Goal: Task Accomplishment & Management: Manage account settings

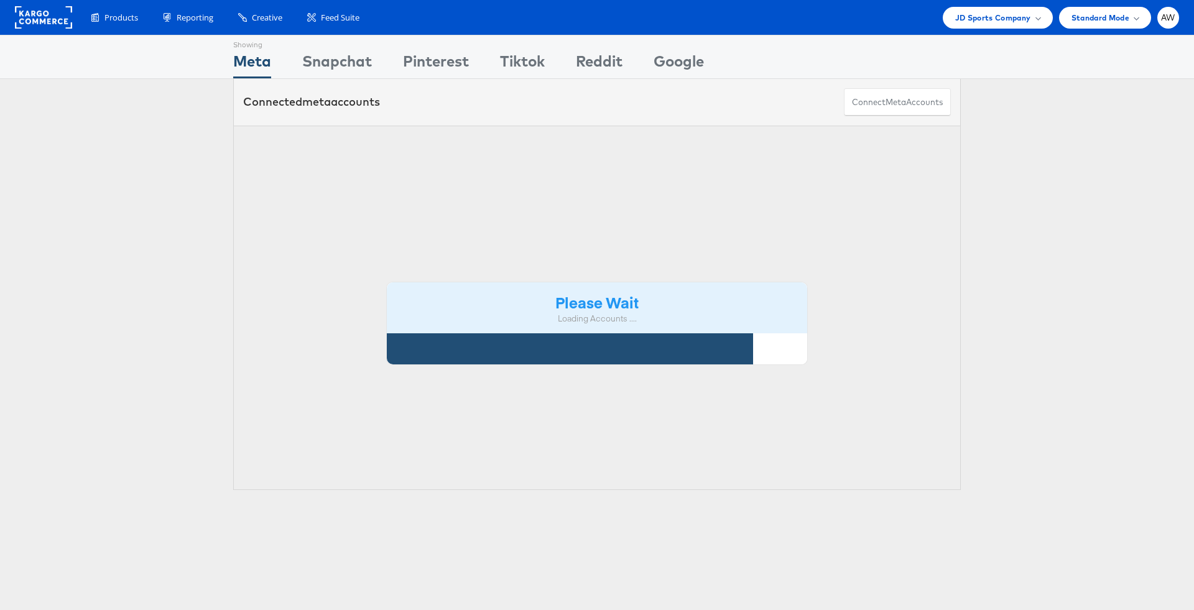
click at [0, 0] on th "Currency" at bounding box center [0, 0] width 0 height 0
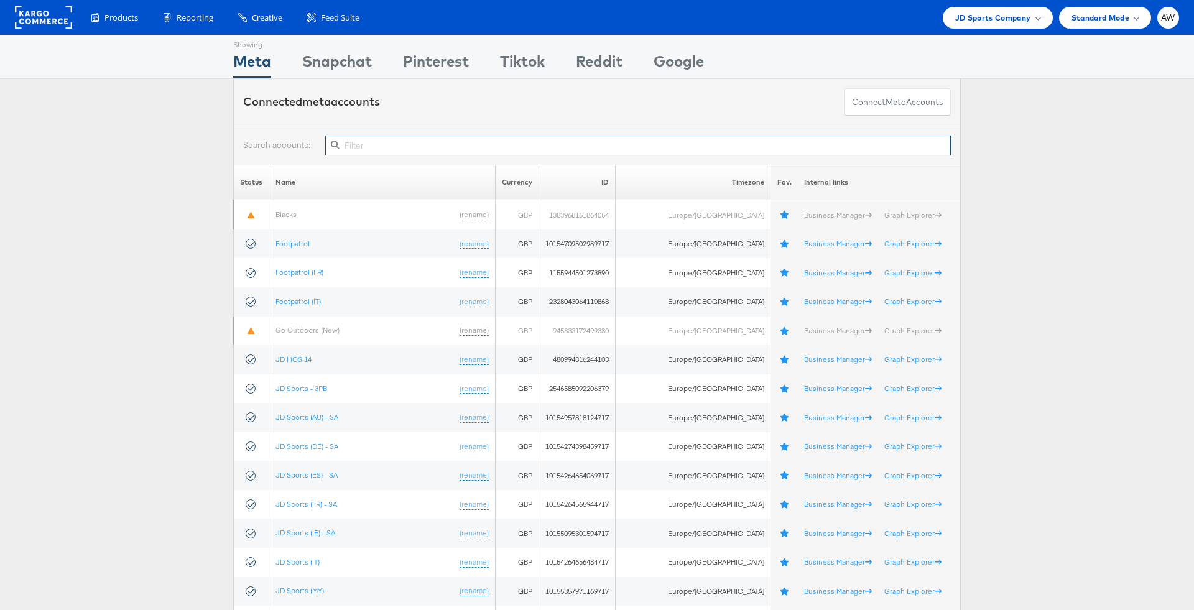
click at [476, 146] on input "text" at bounding box center [638, 146] width 626 height 20
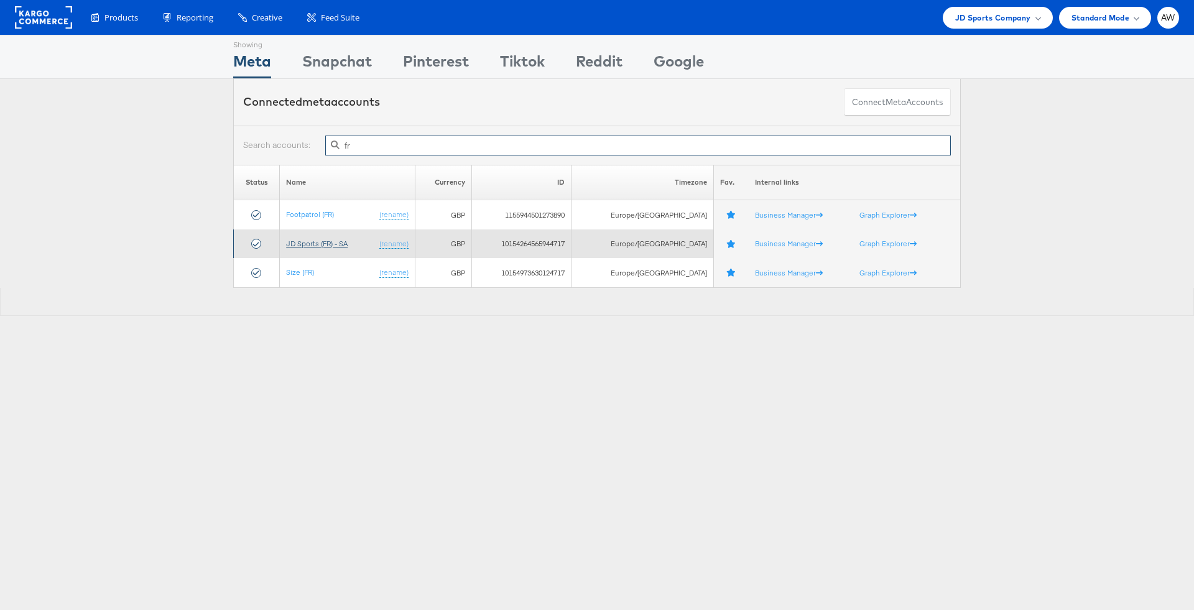
type input "fr"
click at [343, 241] on link "JD Sports (FR) - SA" at bounding box center [317, 243] width 62 height 9
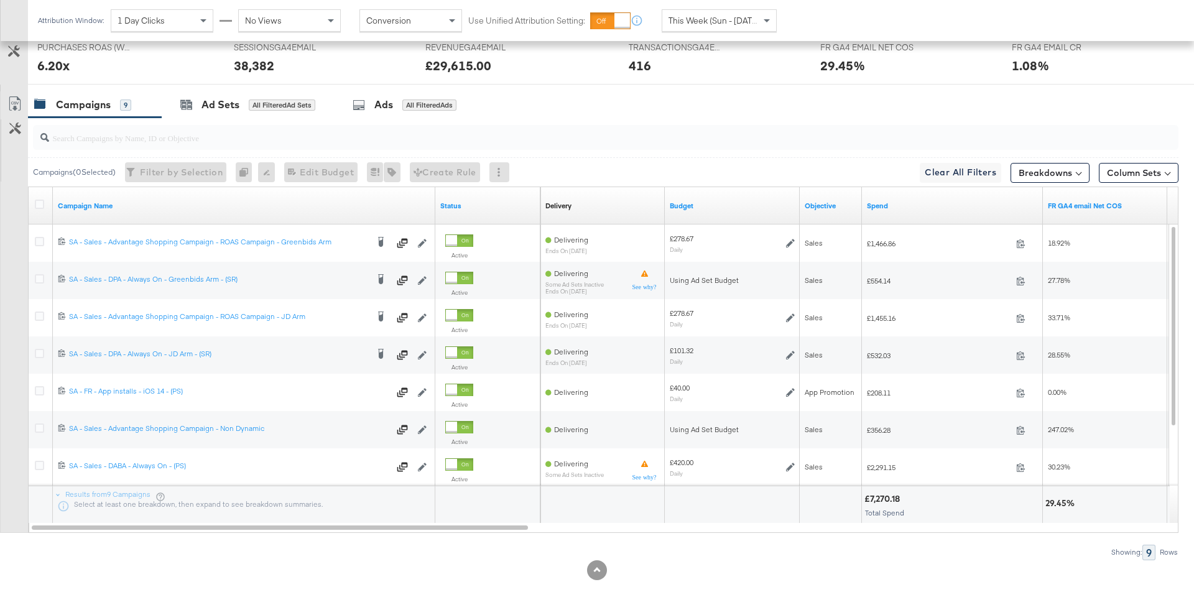
scroll to position [599, 0]
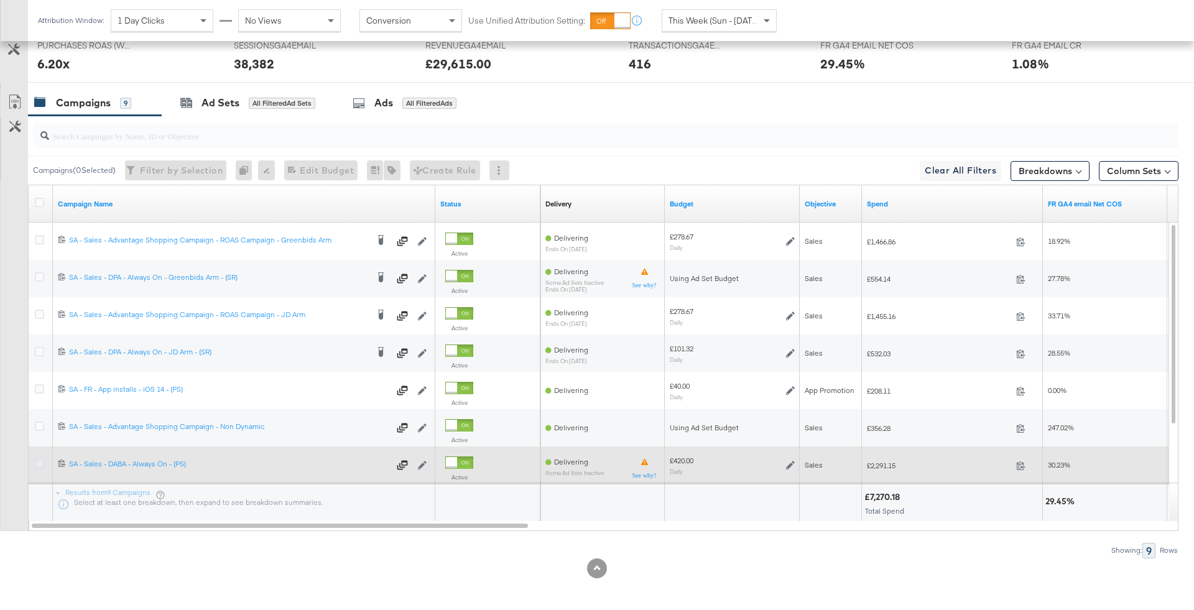
click at [40, 460] on icon at bounding box center [39, 463] width 9 height 9
click at [0, 0] on input "checkbox" at bounding box center [0, 0] width 0 height 0
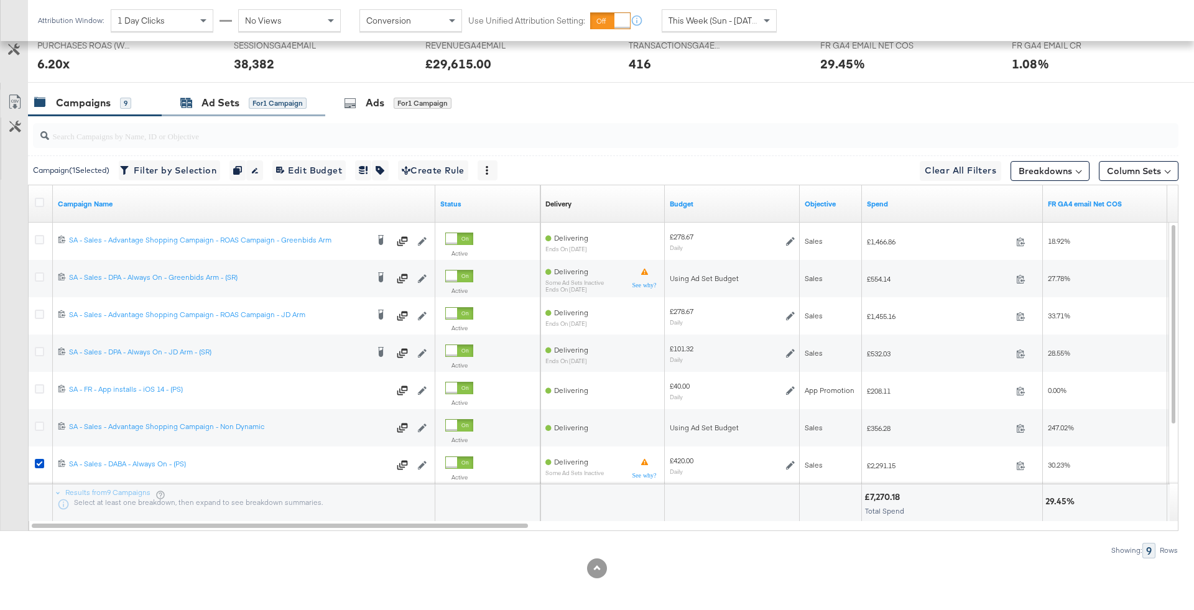
click at [299, 98] on div "for 1 Campaign" at bounding box center [278, 103] width 58 height 11
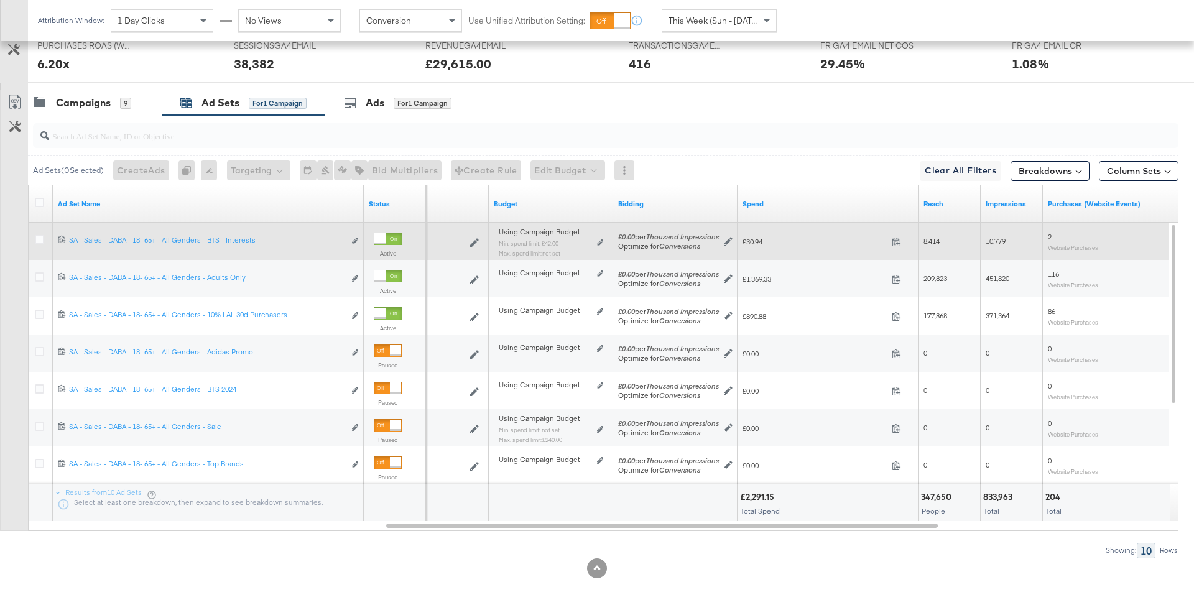
click at [596, 243] on div "Using Campaign Budget Min. spend limit: £42.00 Max. spend limit : not set Edit …" at bounding box center [551, 247] width 104 height 29
click at [599, 243] on icon at bounding box center [600, 242] width 6 height 7
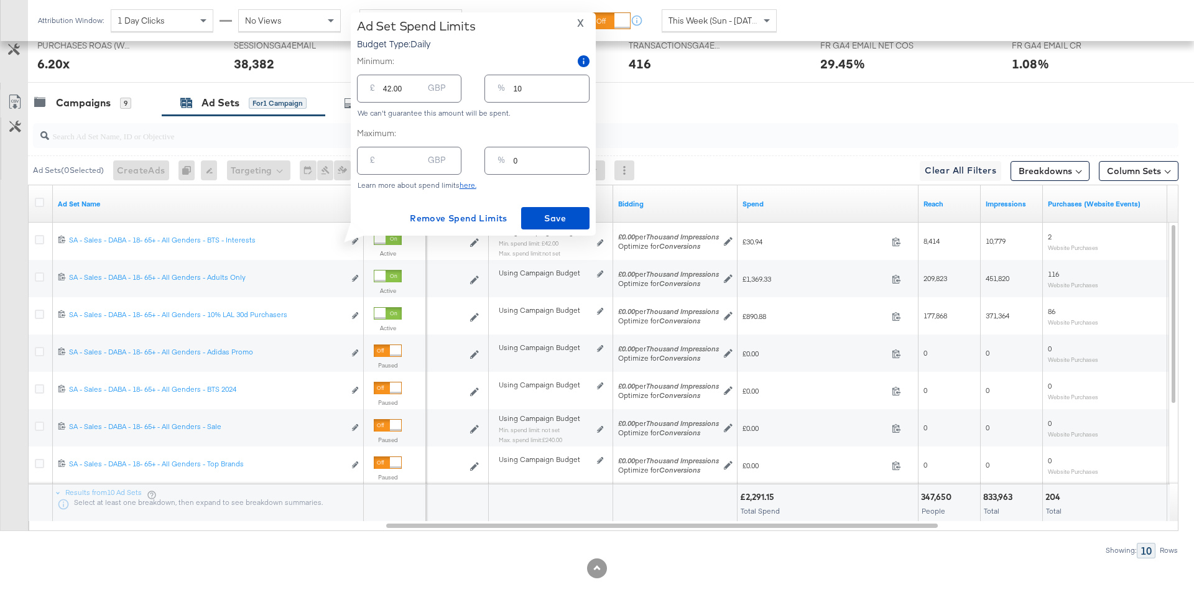
click at [553, 154] on input "0" at bounding box center [551, 155] width 75 height 27
type input "01"
type input "4.20"
type input "015"
type input "63.00"
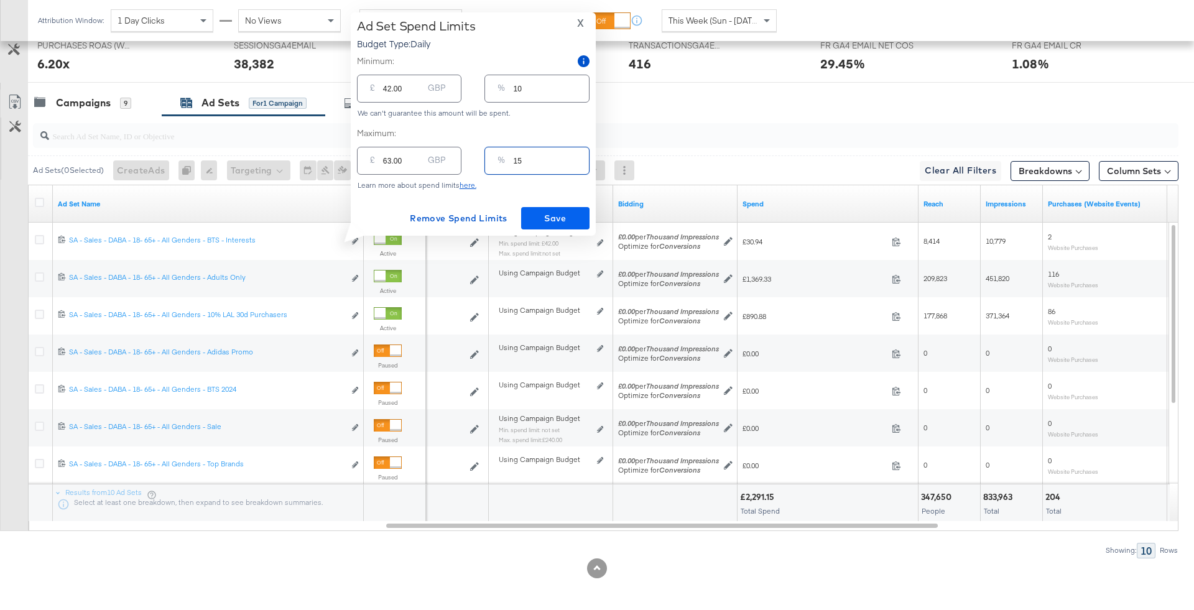
type input "15"
click at [564, 221] on span "Save" at bounding box center [555, 219] width 58 height 16
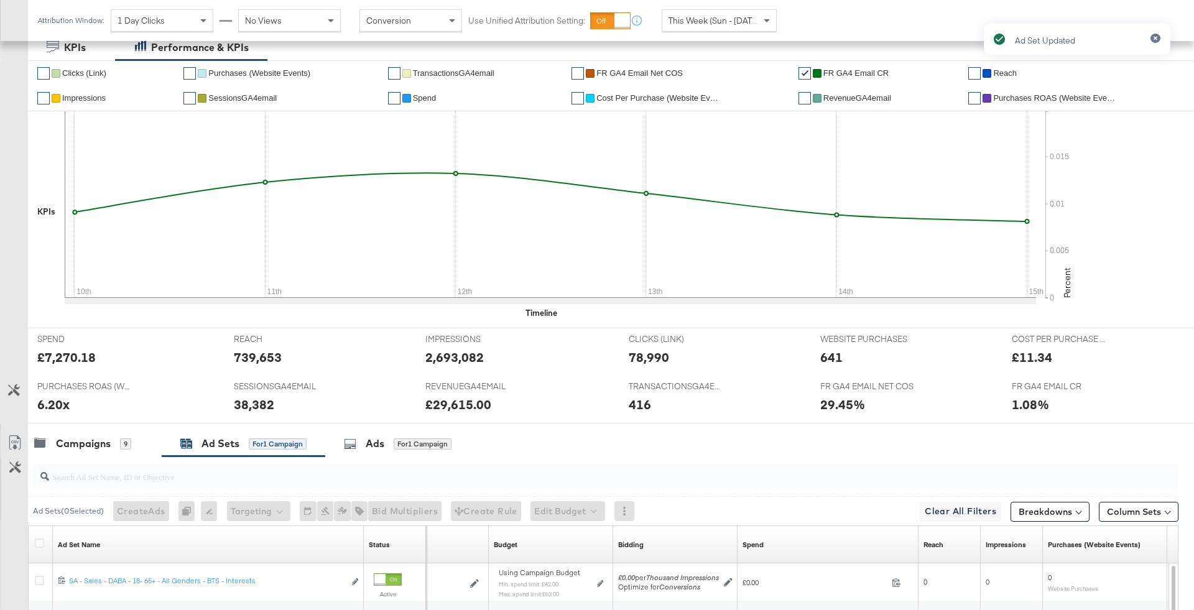
scroll to position [0, 0]
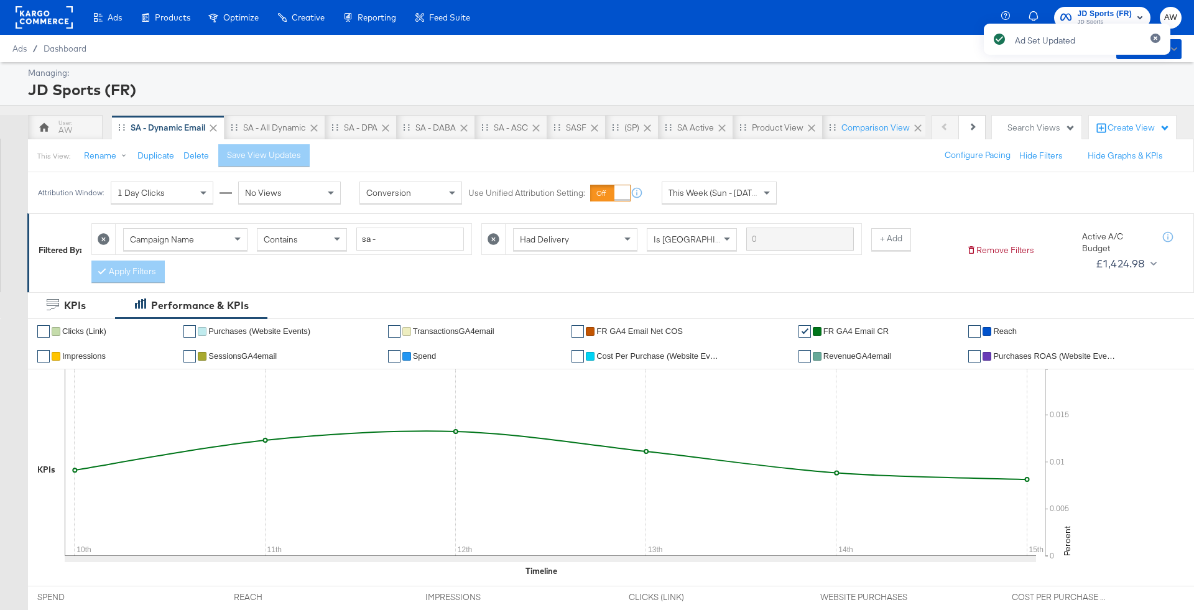
click at [1104, 16] on div "Ad Set Updated" at bounding box center [1076, 282] width 211 height 543
click at [1152, 37] on button "button" at bounding box center [1155, 38] width 10 height 9
click at [1116, 30] on div "JD Sports (FR) JD Sports AW" at bounding box center [1100, 17] width 189 height 35
click at [1098, 19] on span "JD Sports" at bounding box center [1105, 22] width 55 height 10
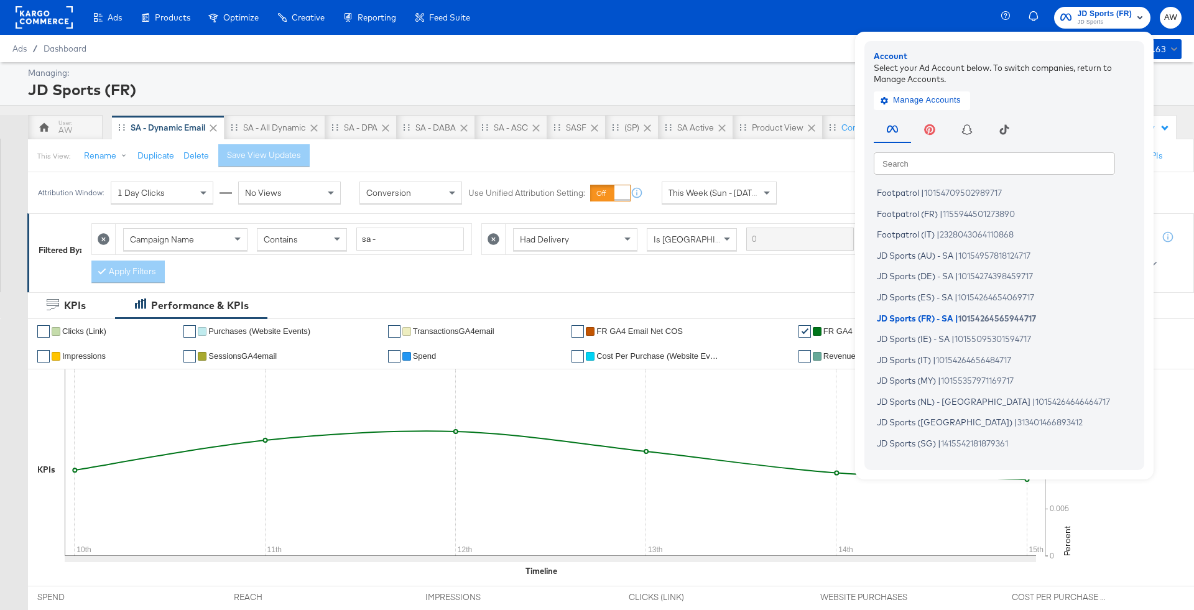
click at [1010, 164] on input "text" at bounding box center [994, 163] width 241 height 22
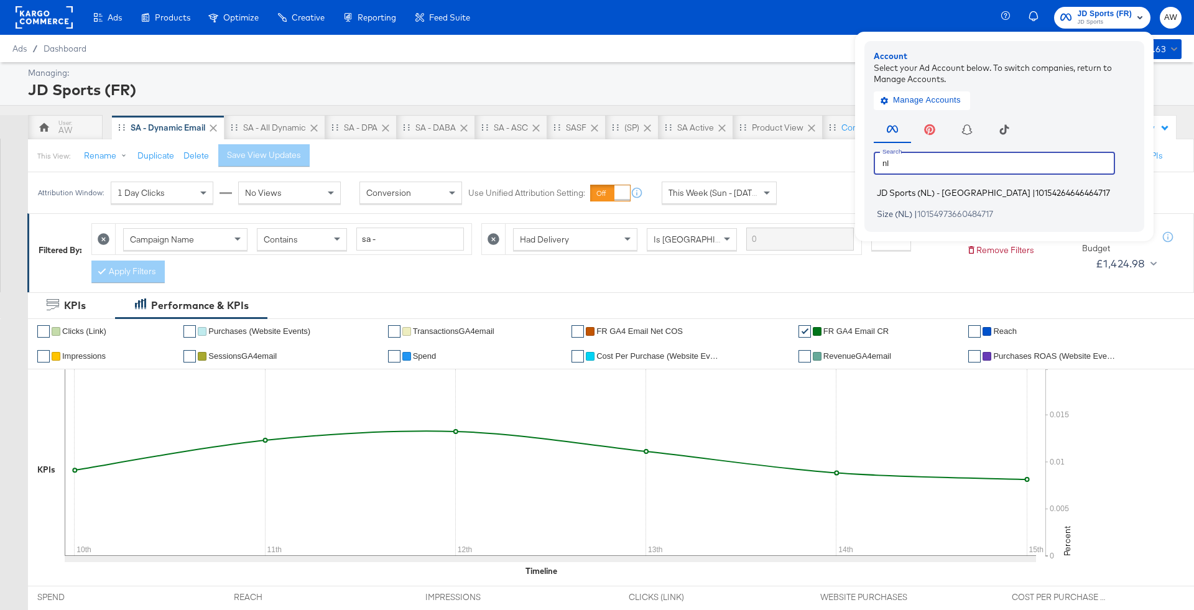
type input "nl"
click at [991, 184] on li "JD Sports (NL) - SA | 10154264646464717" at bounding box center [1007, 193] width 267 height 18
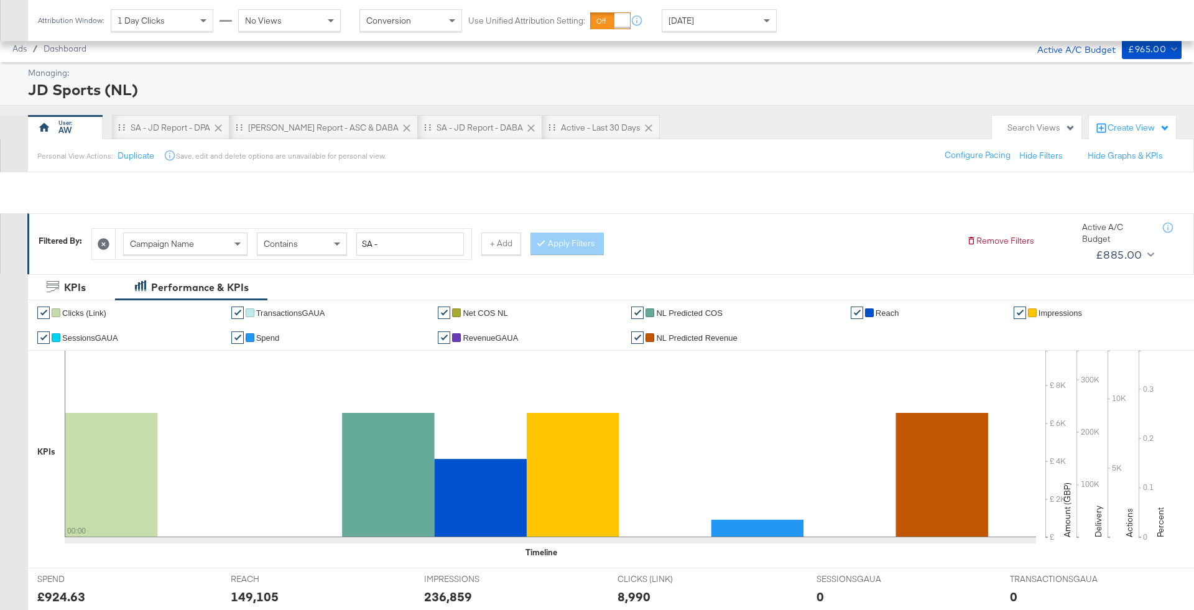
scroll to position [581, 0]
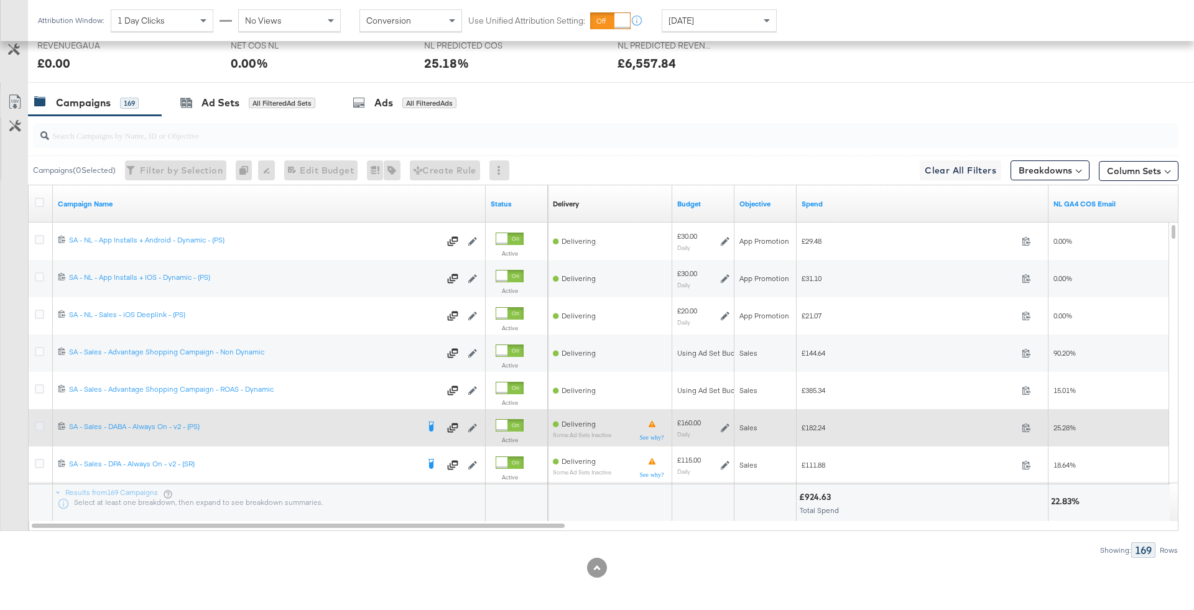
click at [39, 422] on icon at bounding box center [39, 426] width 9 height 9
click at [0, 0] on input "checkbox" at bounding box center [0, 0] width 0 height 0
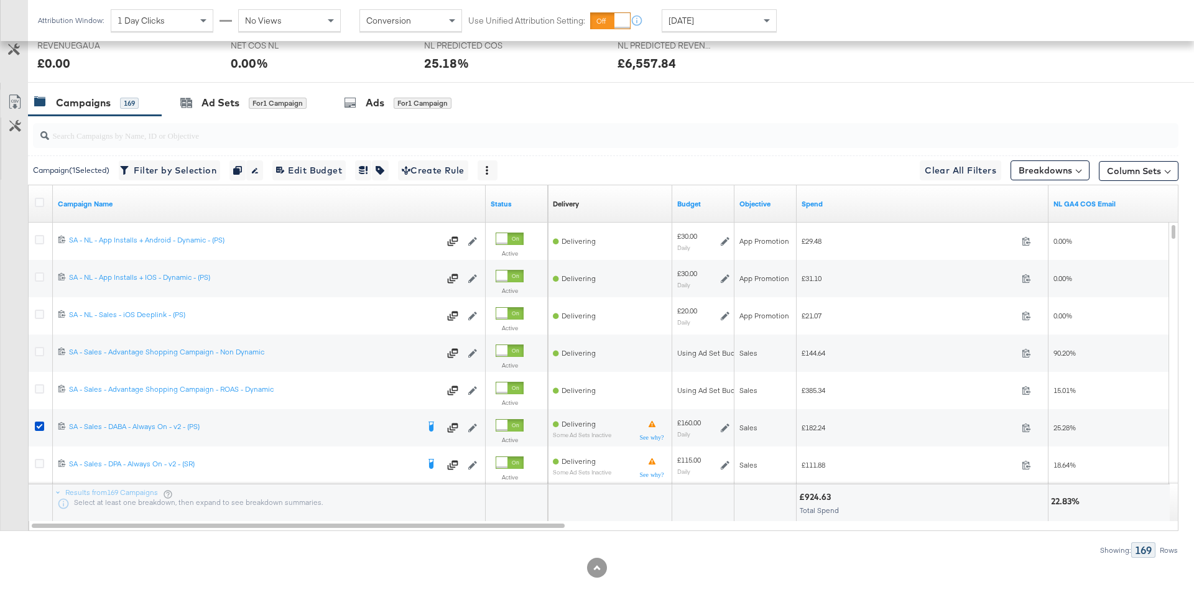
click at [227, 122] on input "search" at bounding box center [561, 130] width 1024 height 24
click at [223, 111] on div "Ad Sets for 1 Campaign" at bounding box center [244, 103] width 164 height 27
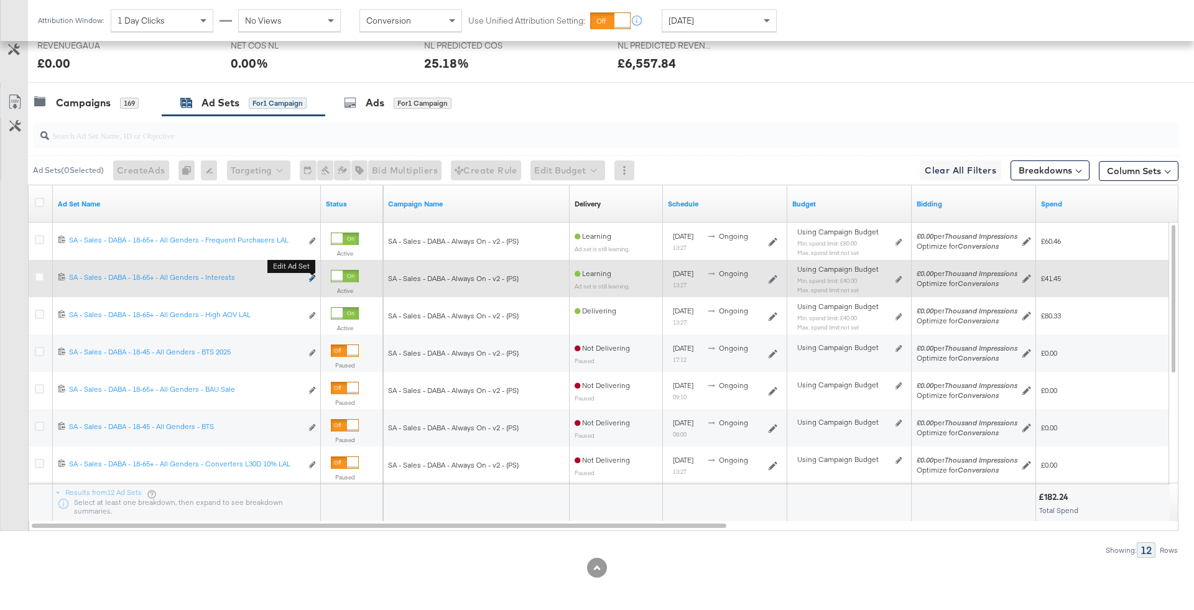
click at [312, 275] on icon "link" at bounding box center [312, 278] width 6 height 7
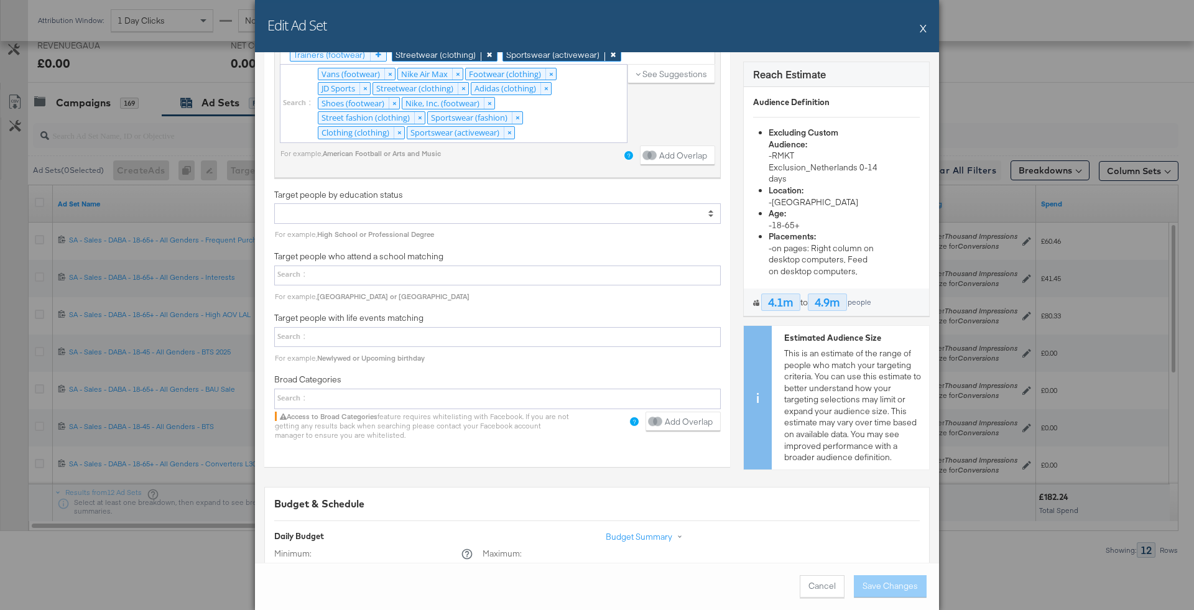
scroll to position [2262, 0]
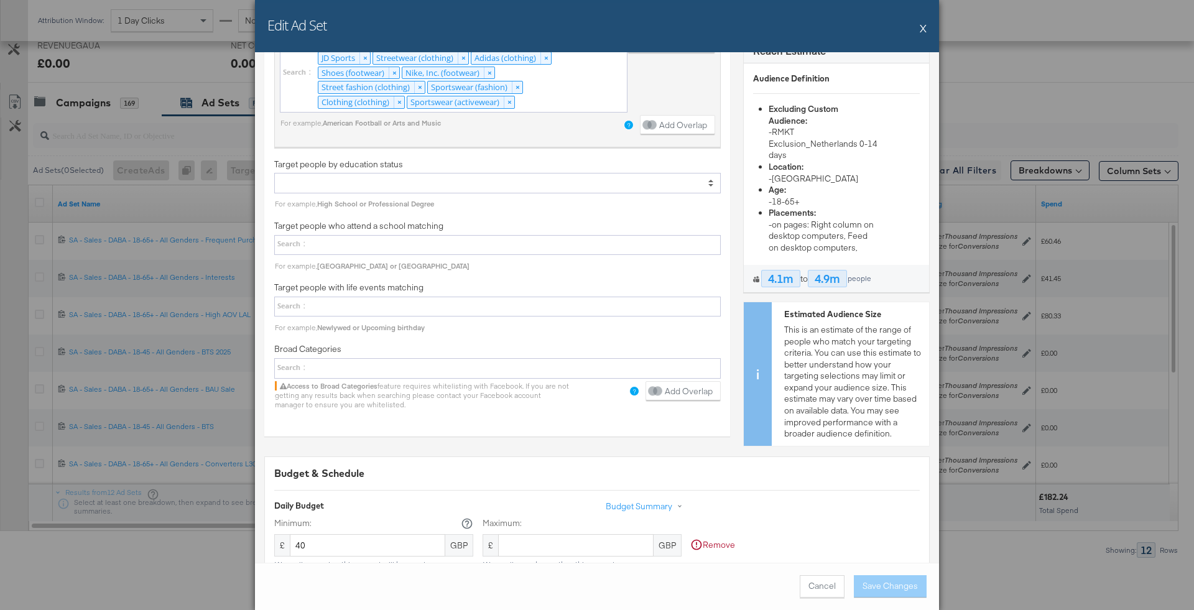
click at [918, 28] on div "Edit Ad Set X" at bounding box center [597, 26] width 684 height 52
click at [923, 28] on button "X" at bounding box center [923, 28] width 7 height 25
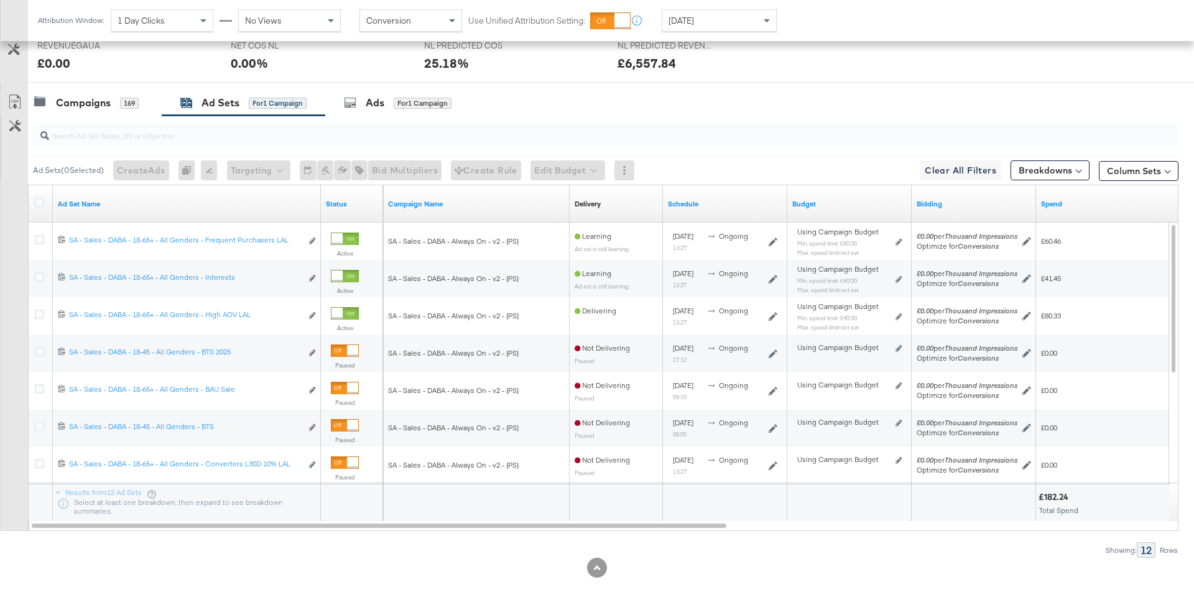
click at [703, 29] on div "[DATE]" at bounding box center [719, 20] width 114 height 21
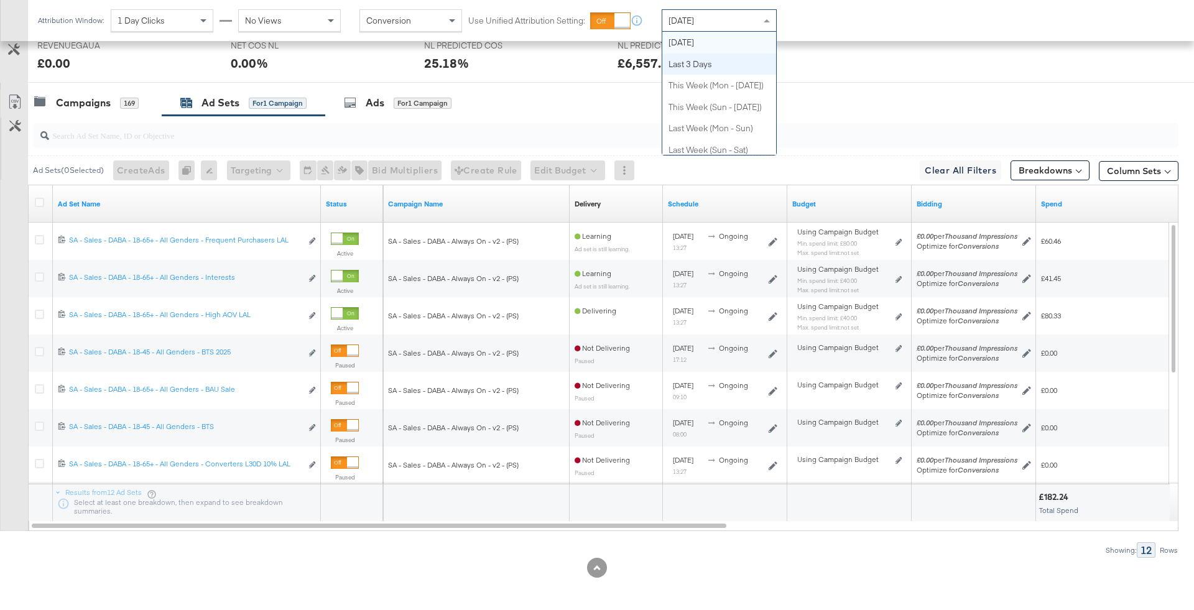
scroll to position [0, 0]
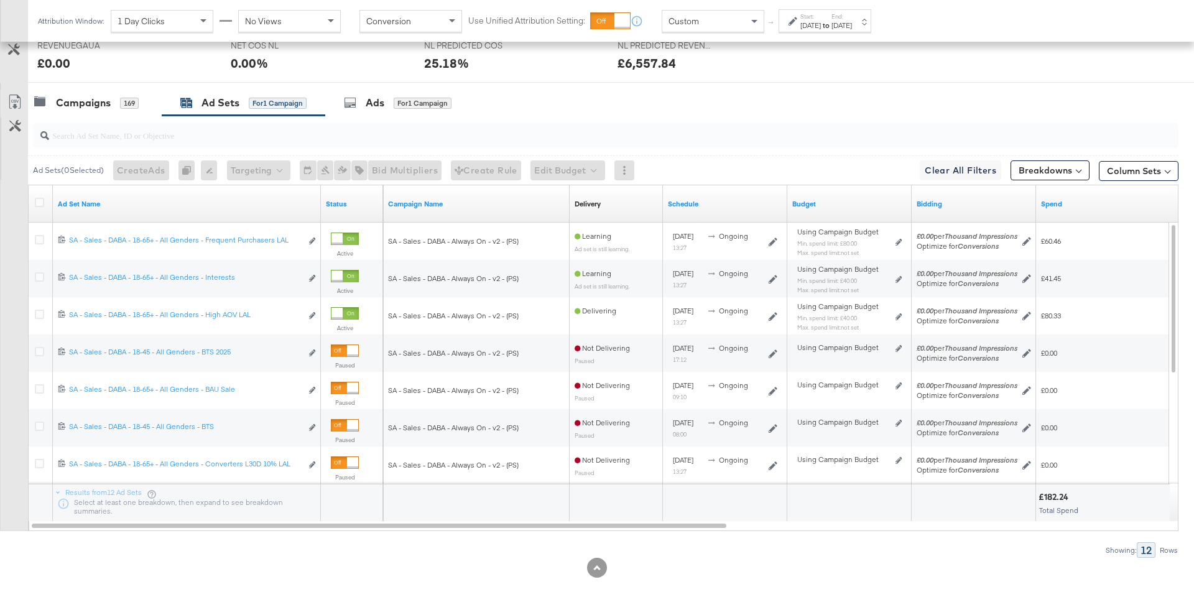
click at [821, 25] on div "[DATE]" at bounding box center [810, 26] width 21 height 10
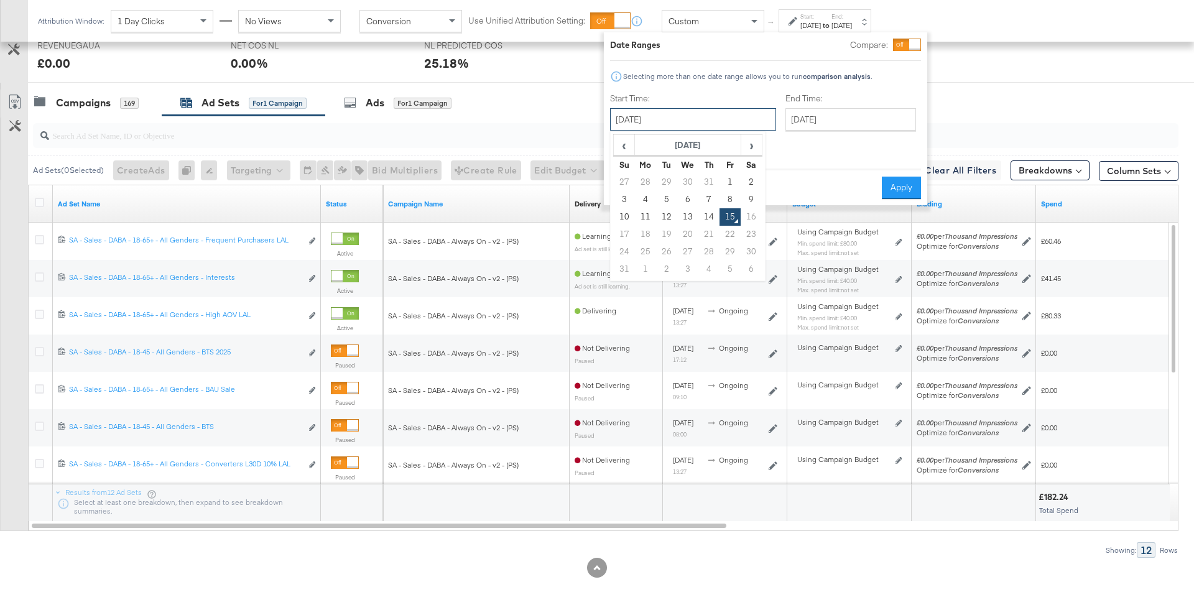
click at [682, 124] on input "[DATE]" at bounding box center [693, 119] width 166 height 22
click at [686, 215] on td "13" at bounding box center [687, 216] width 21 height 17
type input "August 13th 2025"
click at [832, 100] on label "End Time:" at bounding box center [853, 99] width 136 height 12
click at [832, 123] on input "[DATE]" at bounding box center [850, 119] width 131 height 22
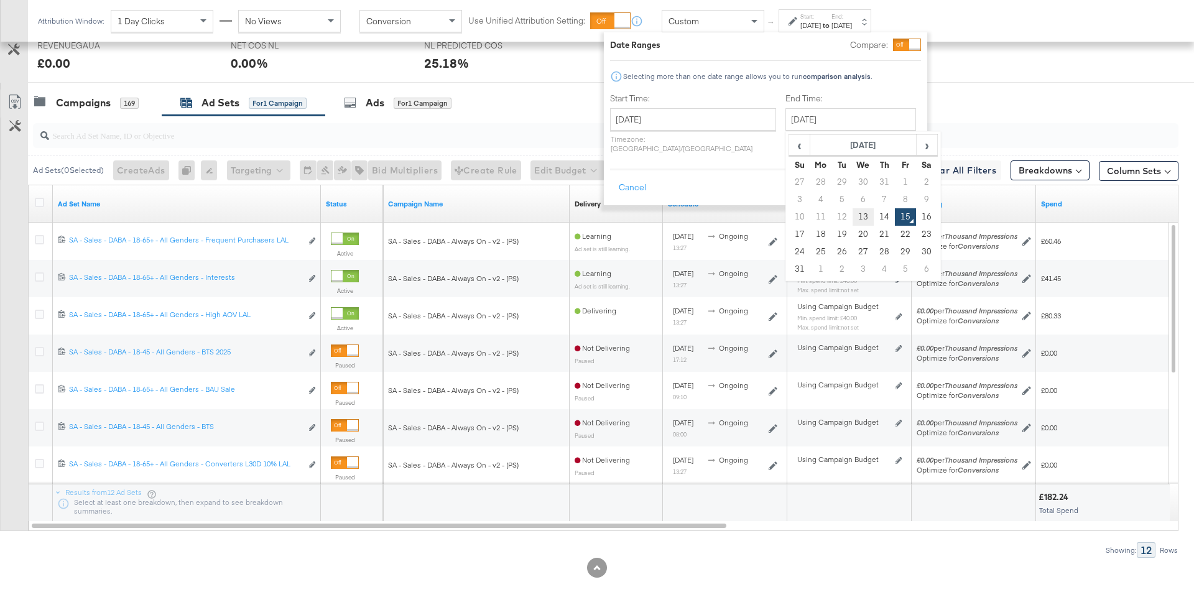
click at [853, 216] on td "13" at bounding box center [863, 216] width 21 height 17
type input "August 13th 2025"
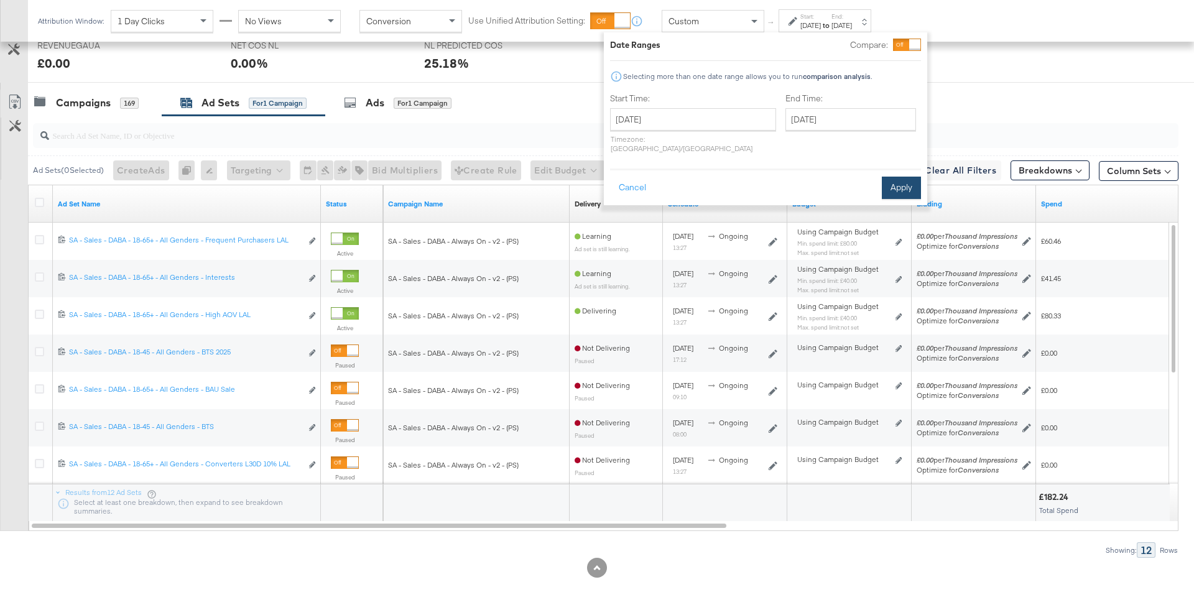
click at [889, 189] on button "Apply" at bounding box center [901, 188] width 39 height 22
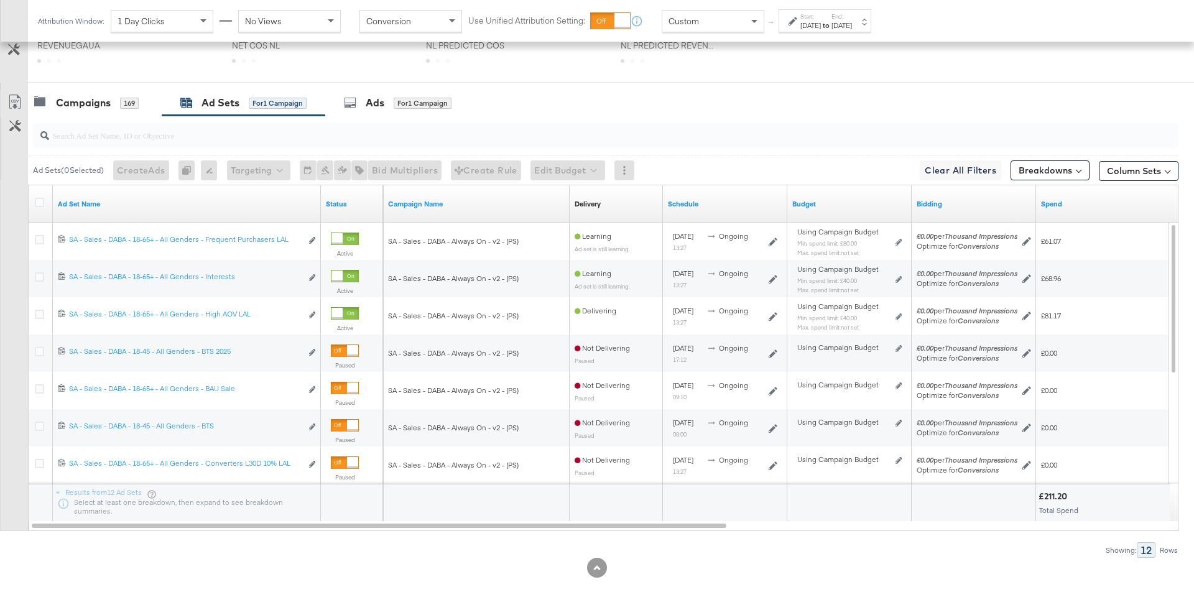
scroll to position [581, 0]
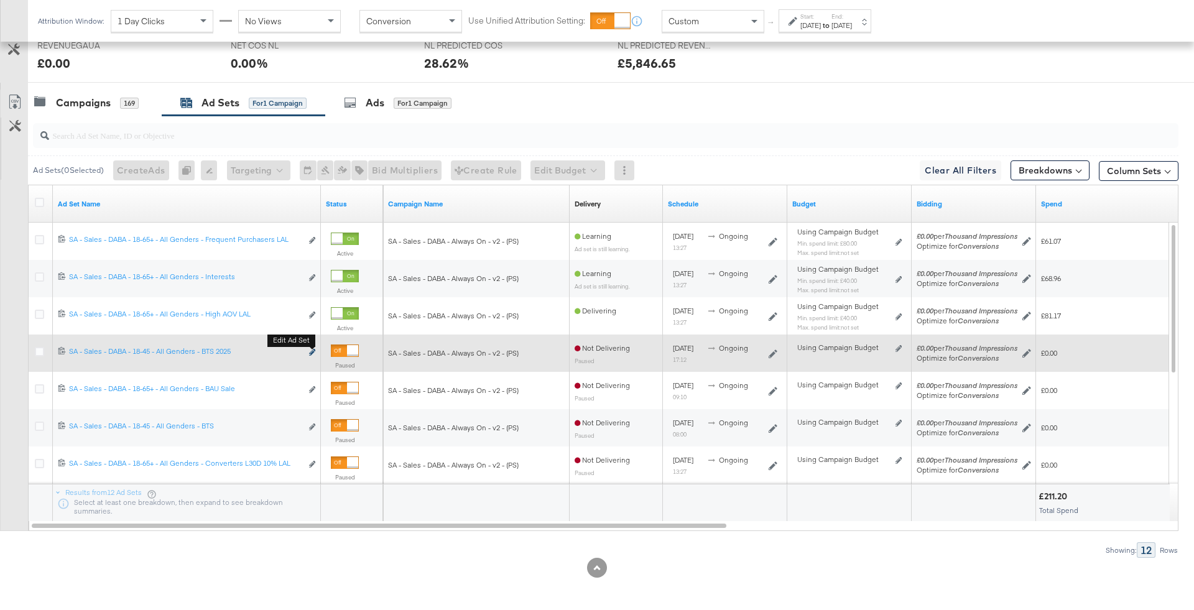
click at [312, 349] on icon "link" at bounding box center [312, 352] width 6 height 7
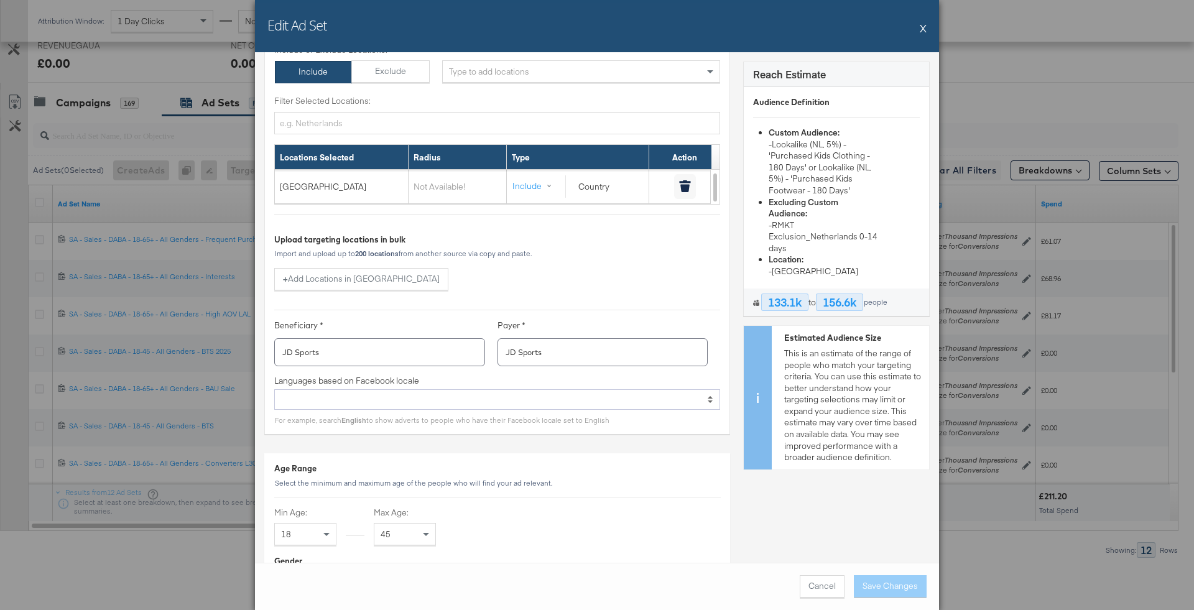
scroll to position [165, 0]
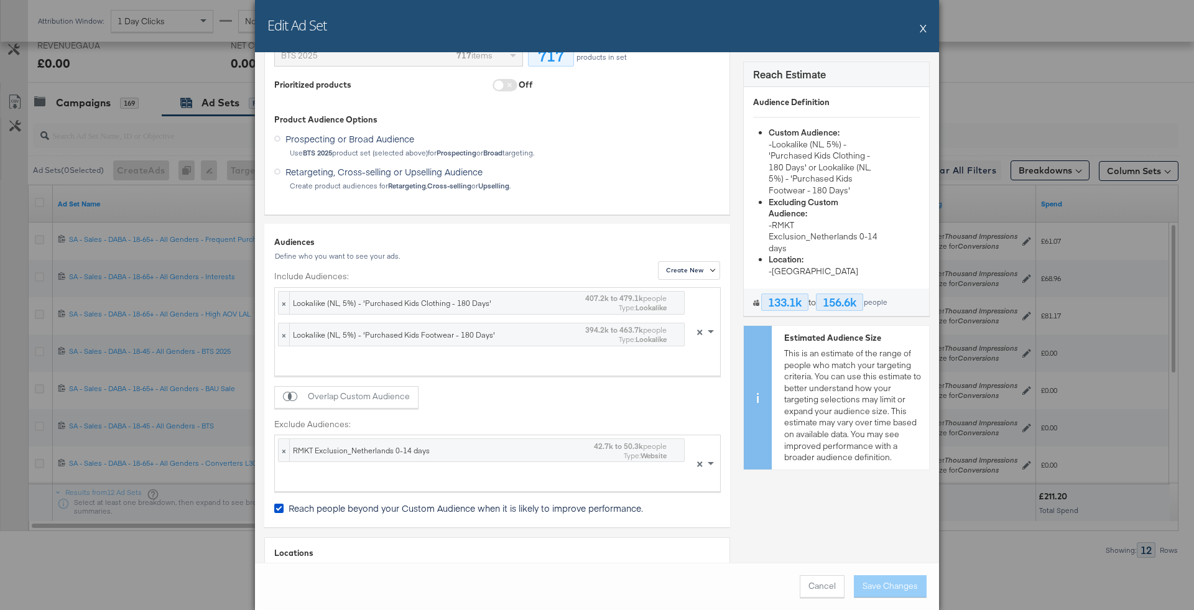
click at [926, 25] on button "X" at bounding box center [923, 28] width 7 height 25
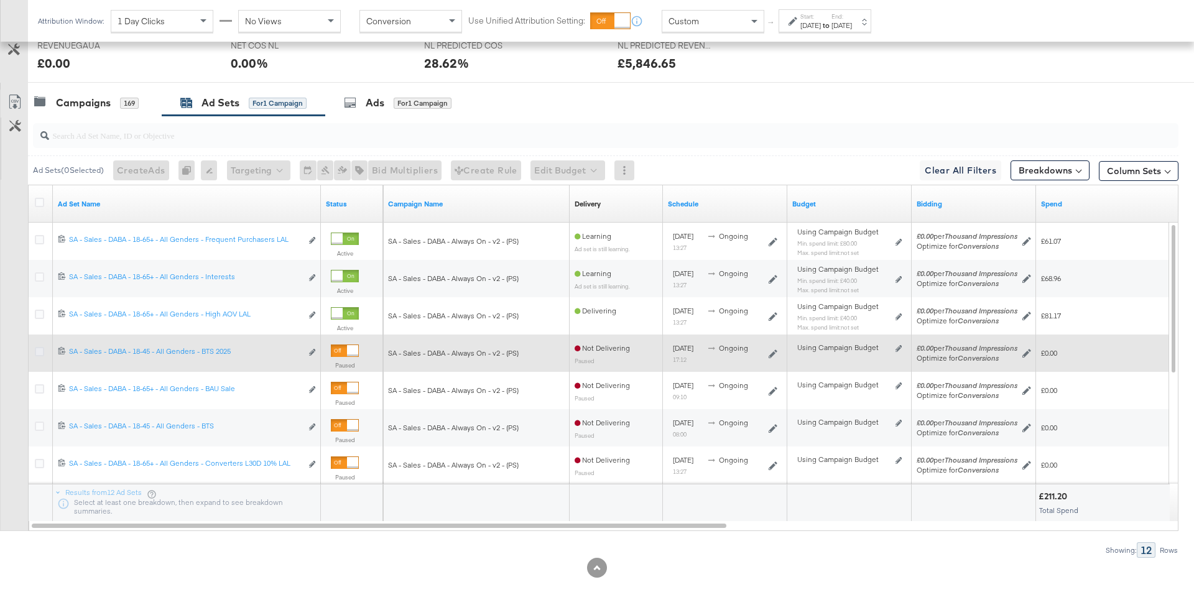
click at [40, 351] on icon at bounding box center [39, 351] width 9 height 9
click at [0, 0] on input "checkbox" at bounding box center [0, 0] width 0 height 0
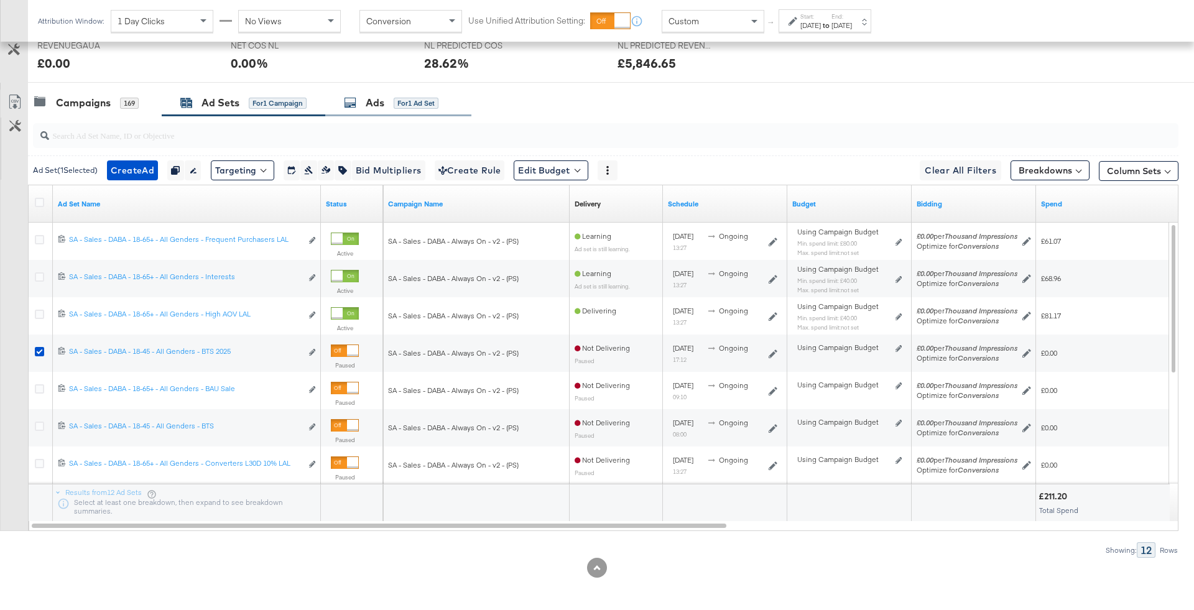
click at [420, 96] on div "Ads for 1 Ad Set" at bounding box center [391, 103] width 95 height 14
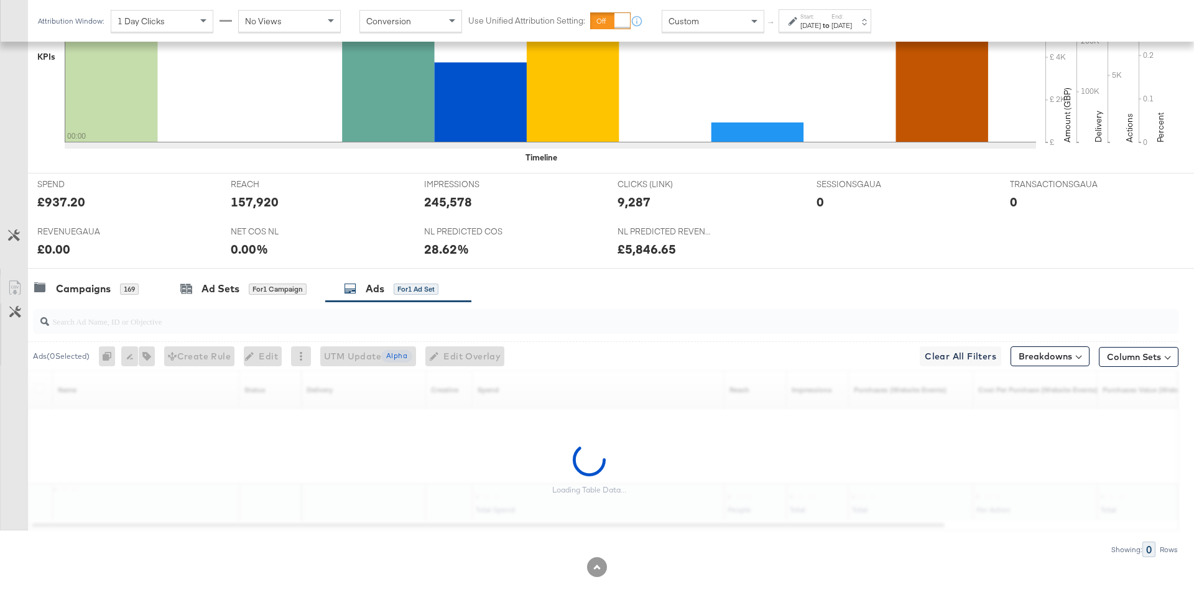
scroll to position [433, 0]
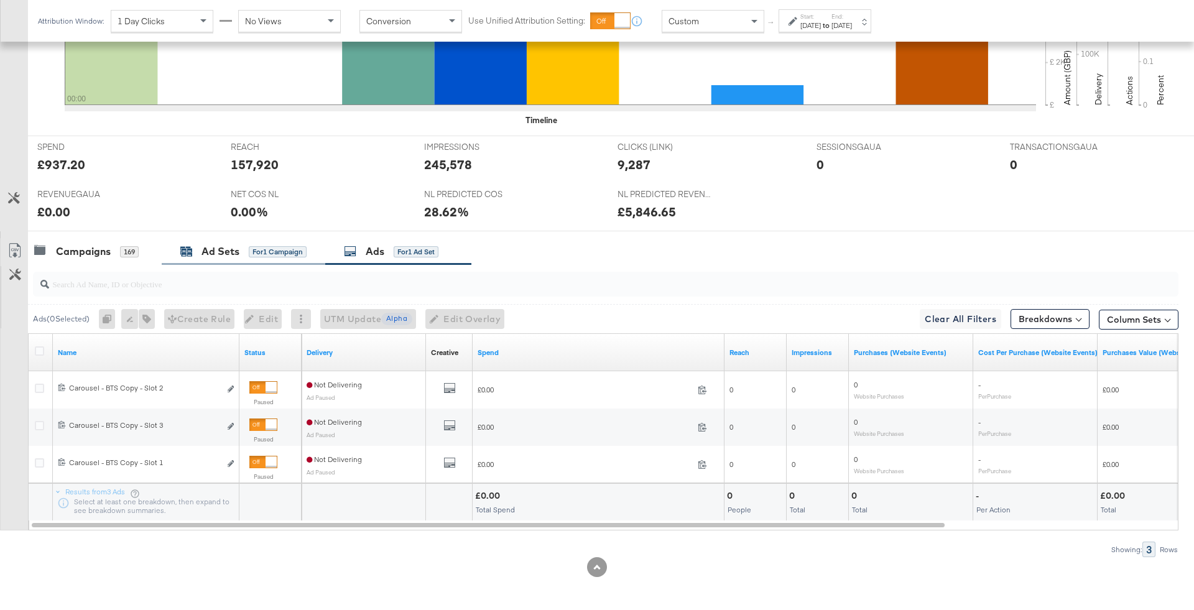
click at [254, 254] on div "for 1 Campaign" at bounding box center [278, 251] width 58 height 11
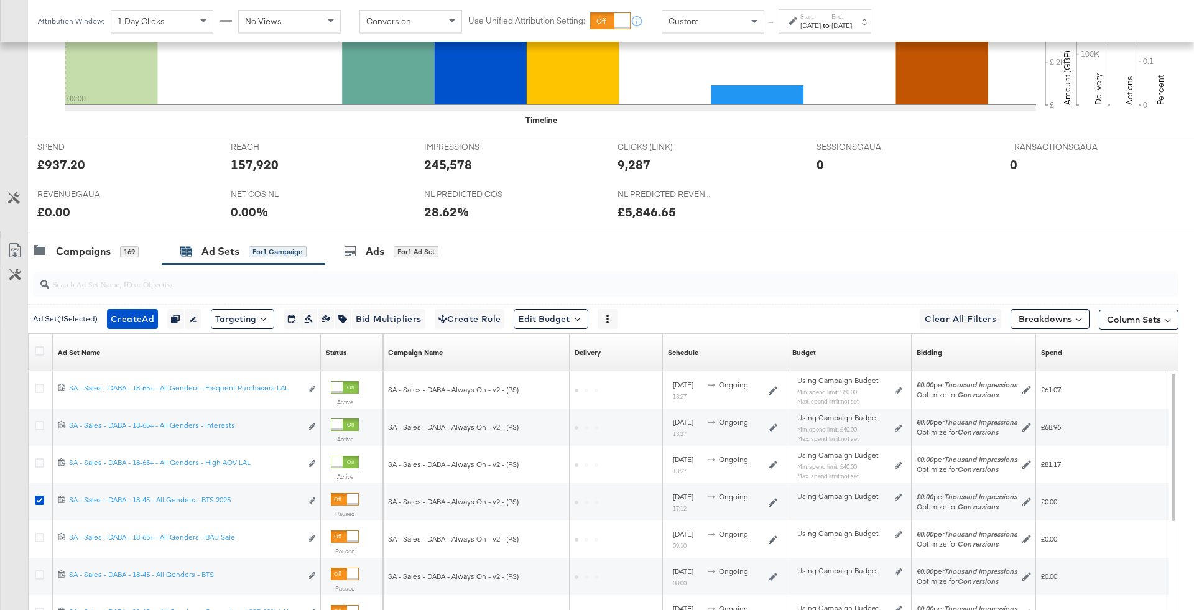
scroll to position [581, 0]
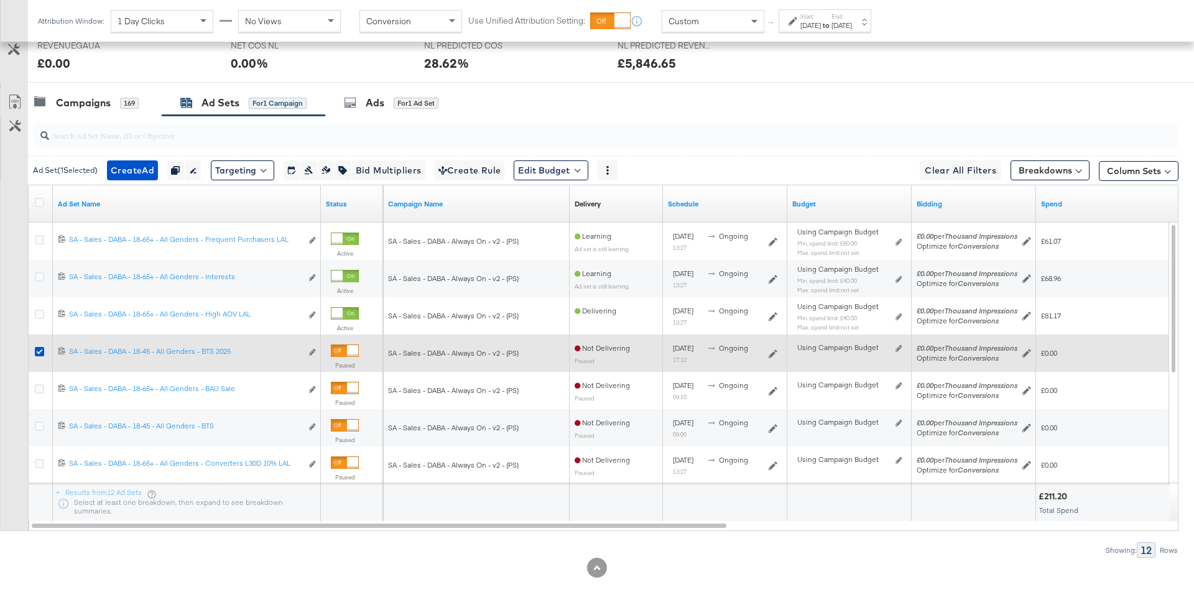
click at [342, 345] on div at bounding box center [345, 351] width 28 height 12
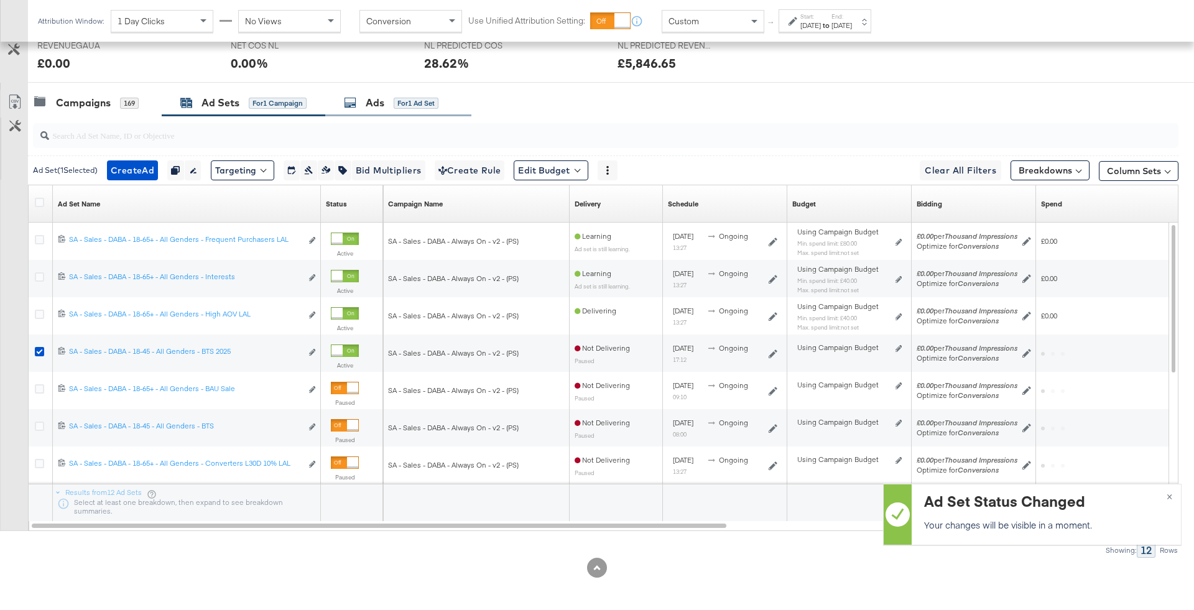
click at [393, 101] on div "Ads for 1 Ad Set" at bounding box center [391, 103] width 95 height 14
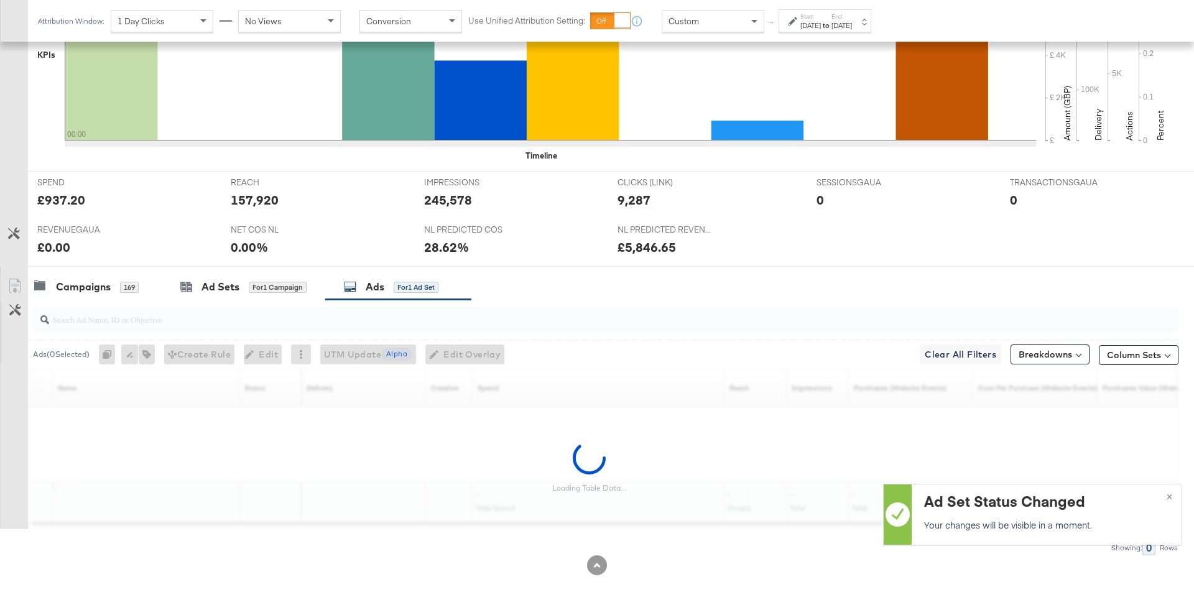
scroll to position [396, 0]
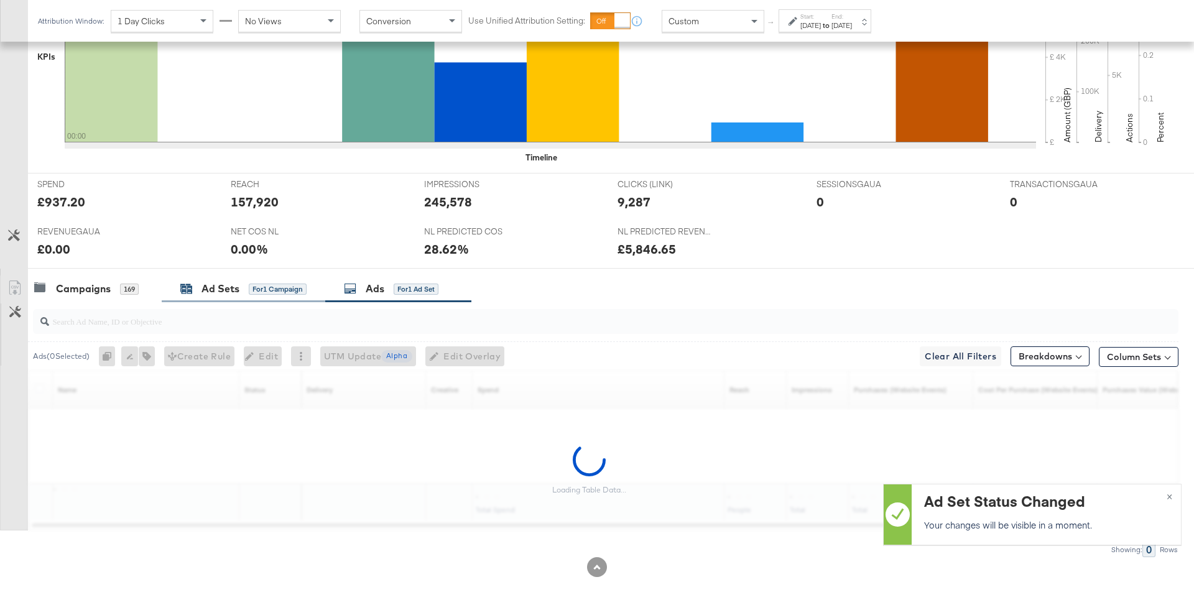
click at [221, 292] on div "Ad Sets" at bounding box center [220, 289] width 38 height 14
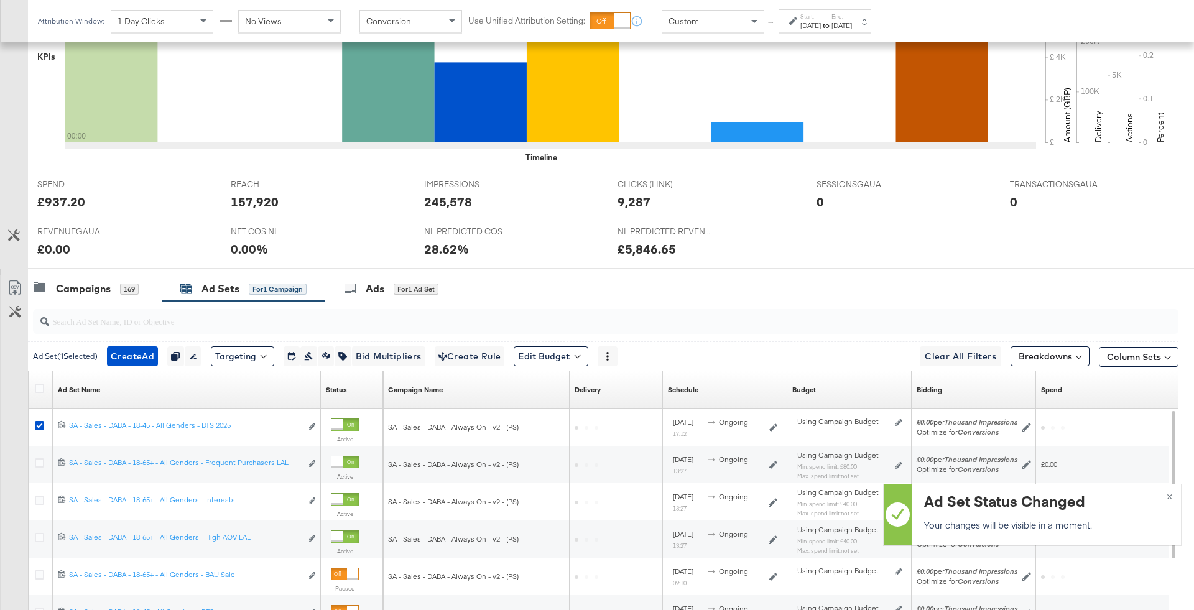
scroll to position [581, 0]
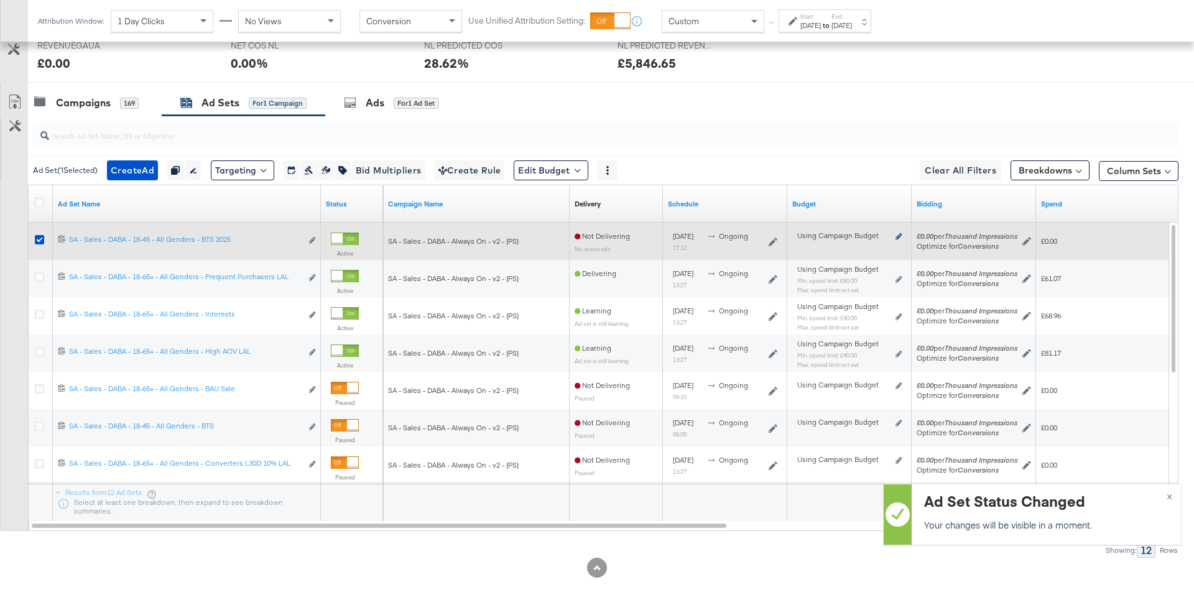
click at [900, 235] on icon at bounding box center [899, 236] width 6 height 7
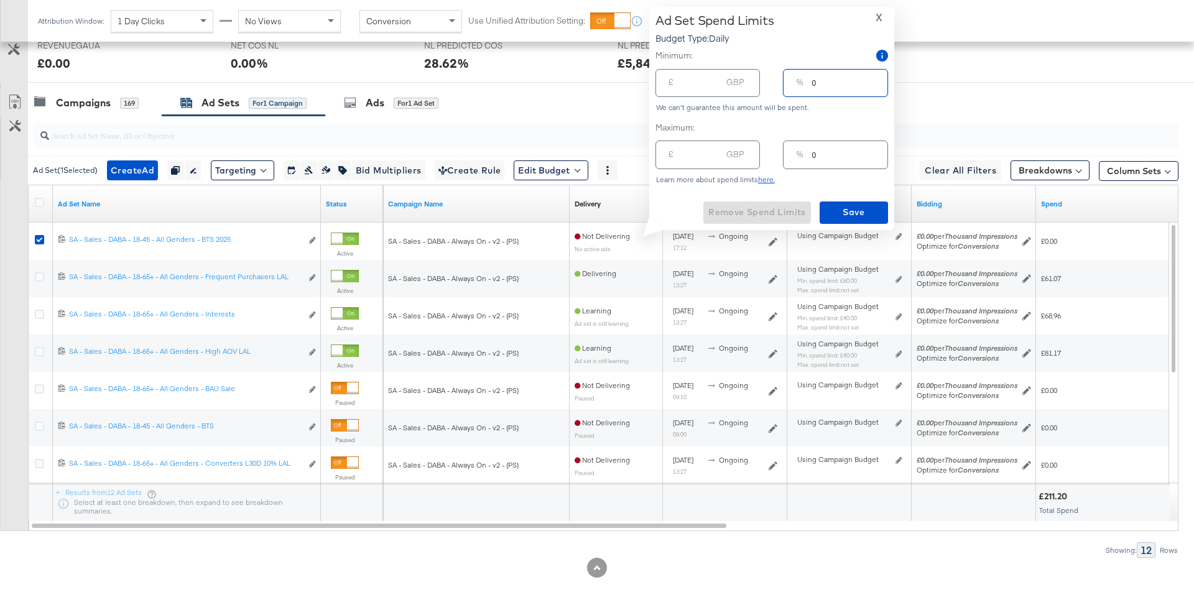
click at [812, 83] on input "0" at bounding box center [849, 78] width 75 height 27
type input "10"
type input "16.00"
type input "10"
click at [830, 154] on input "0" at bounding box center [849, 149] width 75 height 27
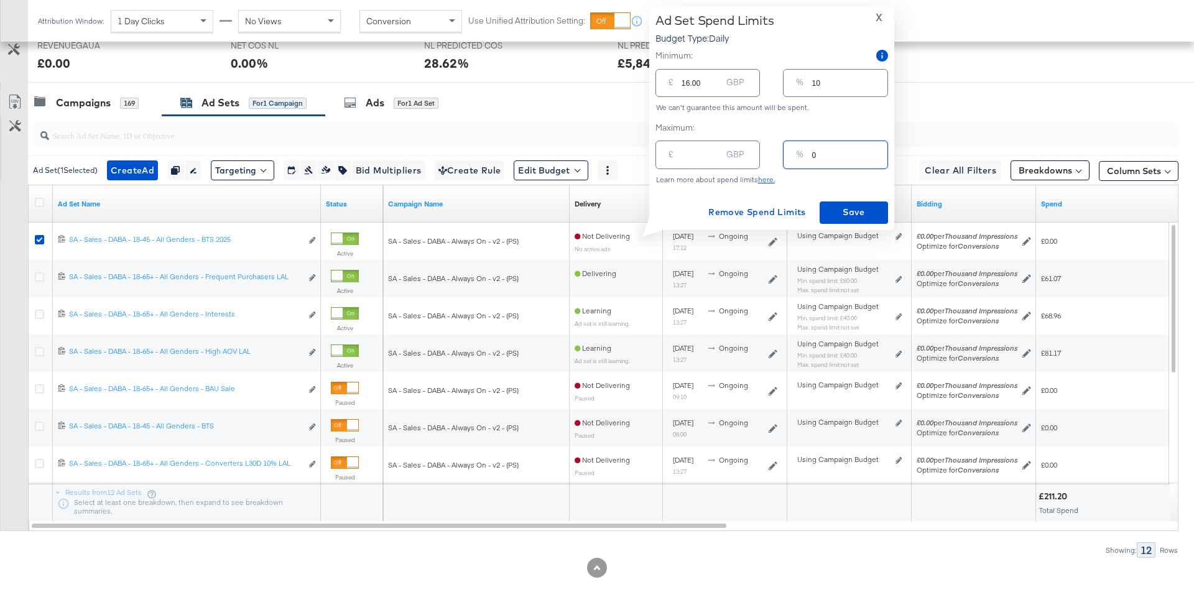
type input "01"
type input "1.60"
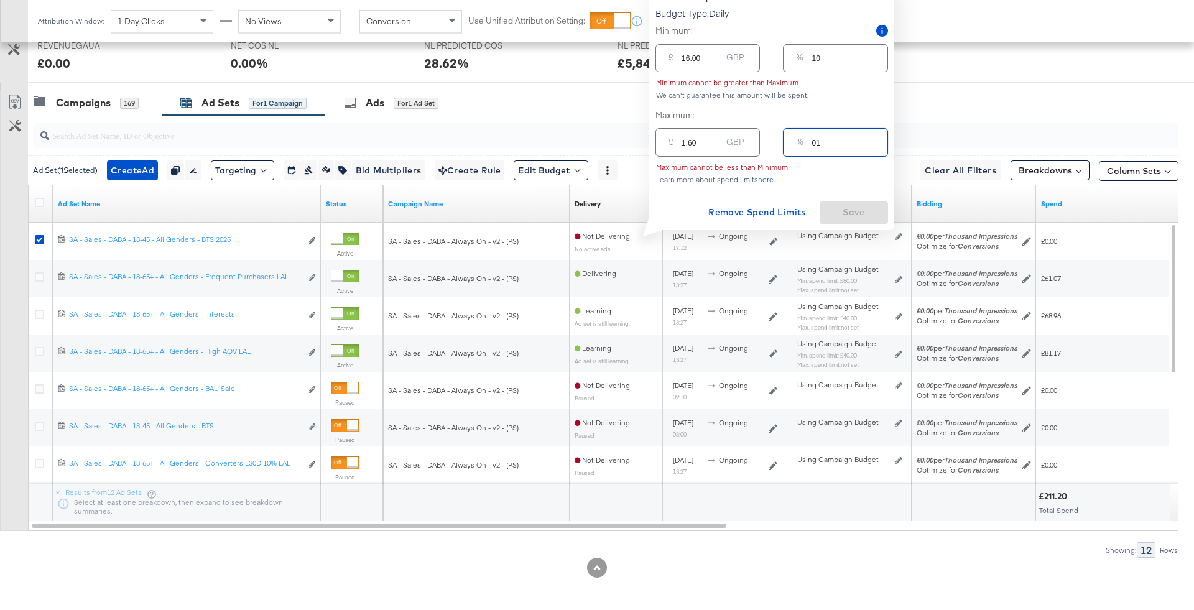
type input "015"
type input "24.00"
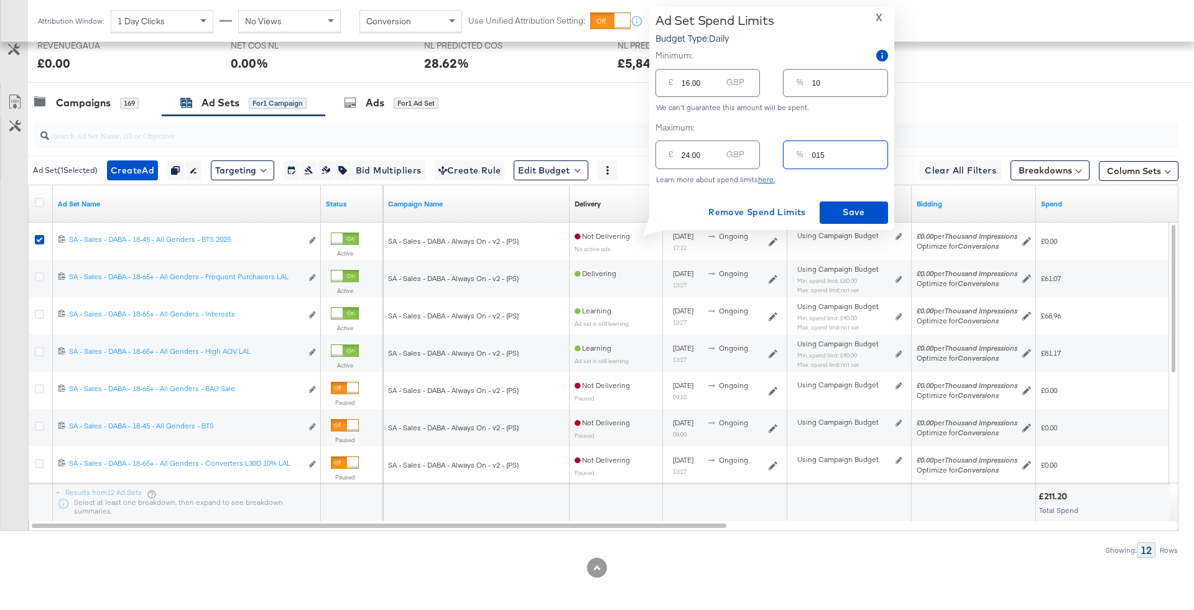
click at [816, 152] on input "015" at bounding box center [849, 149] width 75 height 27
type input "15"
click at [858, 218] on span "Save" at bounding box center [854, 213] width 58 height 16
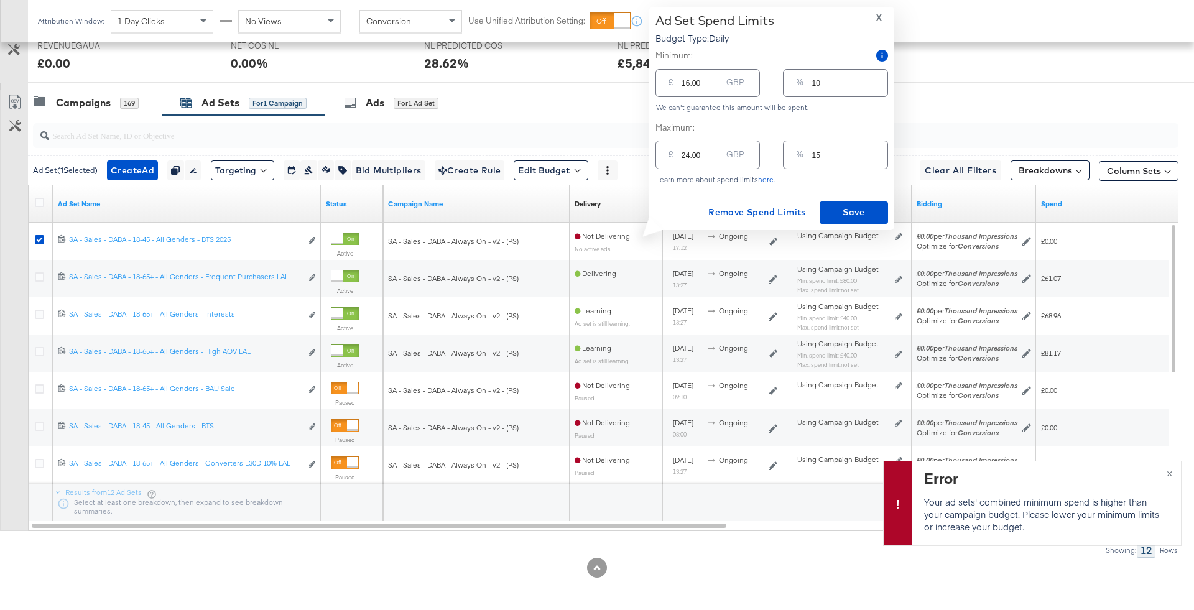
type input "17"
type input "11"
click at [713, 81] on input "17" at bounding box center [702, 78] width 40 height 27
click at [702, 81] on input "17" at bounding box center [702, 78] width 40 height 27
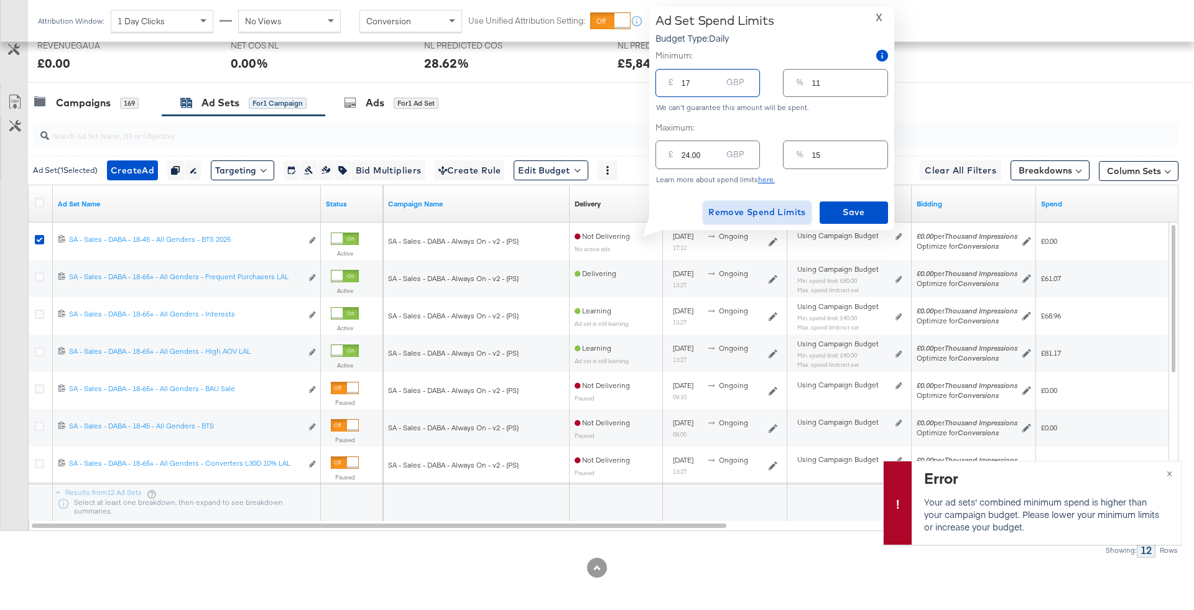
type input "17.00"
click at [754, 211] on span "Remove Spend Limits" at bounding box center [757, 213] width 98 height 16
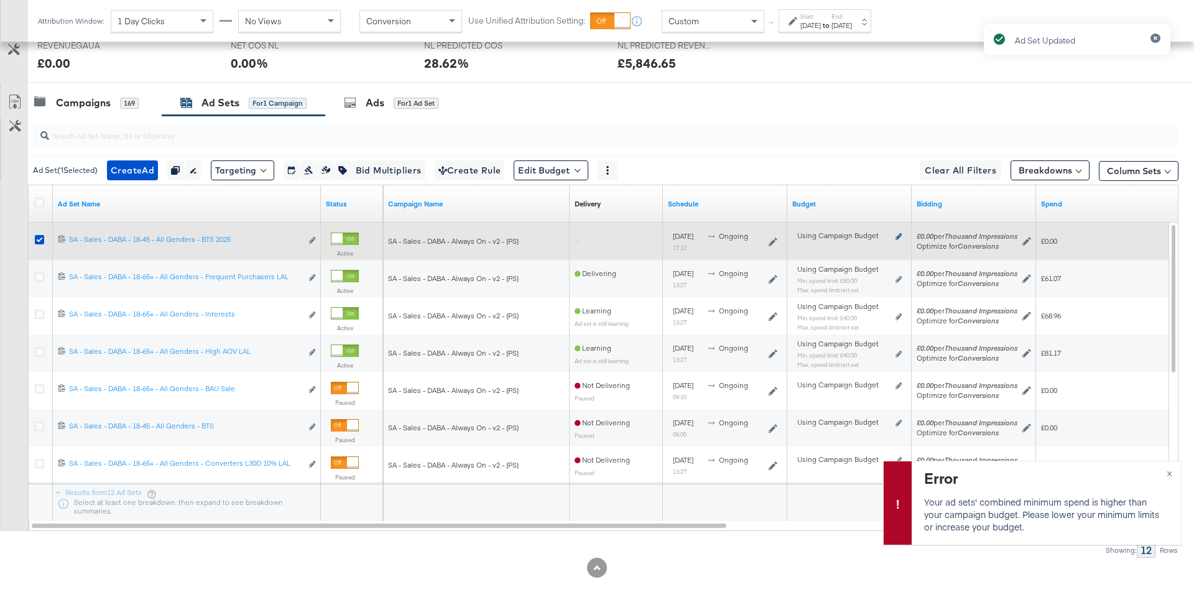
click at [899, 238] on icon at bounding box center [899, 236] width 6 height 7
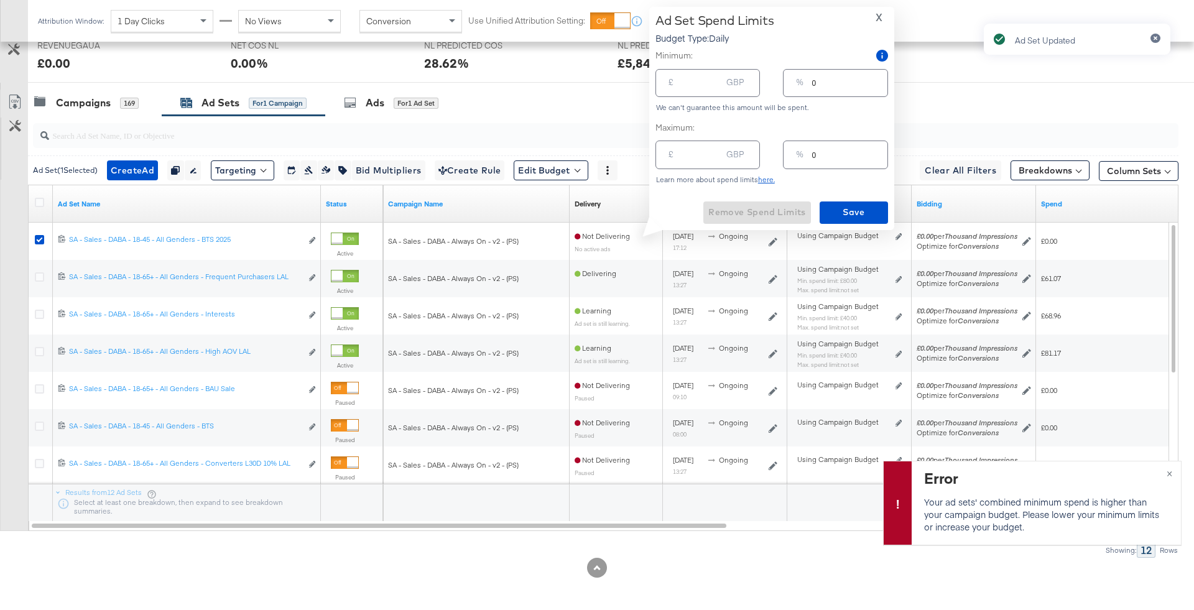
click at [831, 161] on input "0" at bounding box center [849, 149] width 75 height 27
type input "01"
type input "1.60"
type input "015"
type input "24.00"
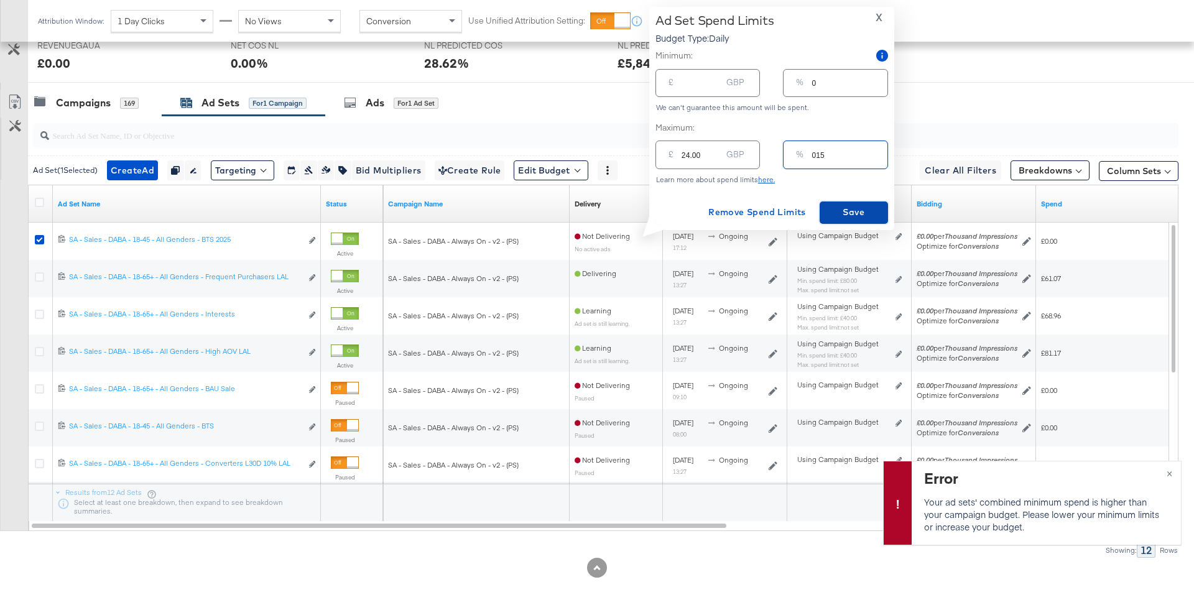
type input "15"
click at [846, 213] on span "Save" at bounding box center [854, 213] width 58 height 16
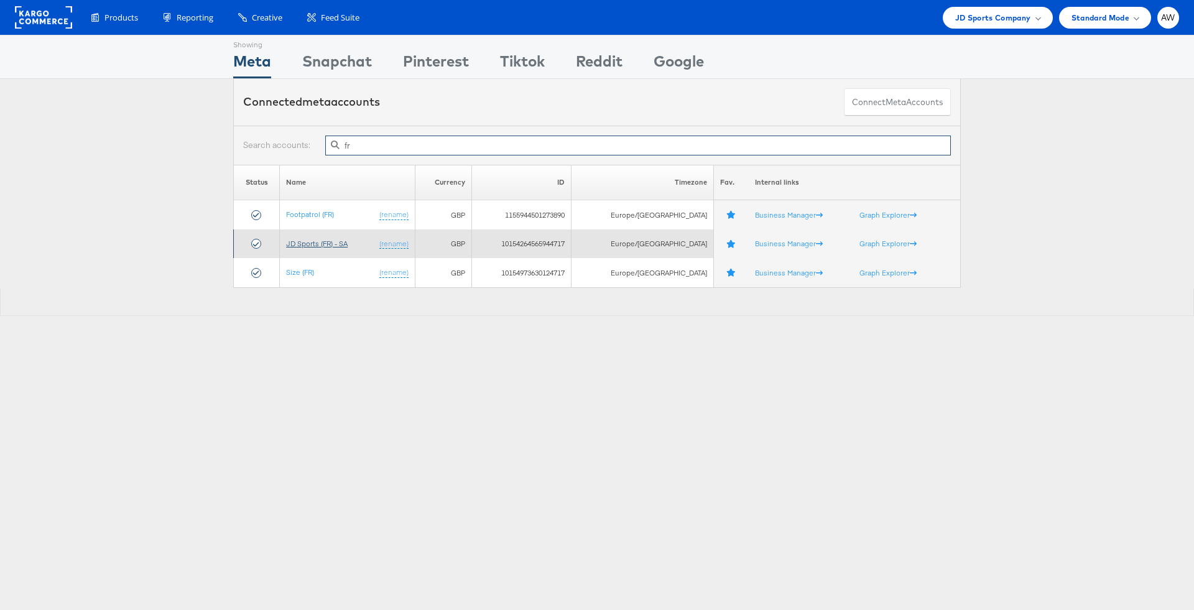
type input "fr"
click at [326, 243] on link "JD Sports (FR) - SA" at bounding box center [317, 243] width 62 height 9
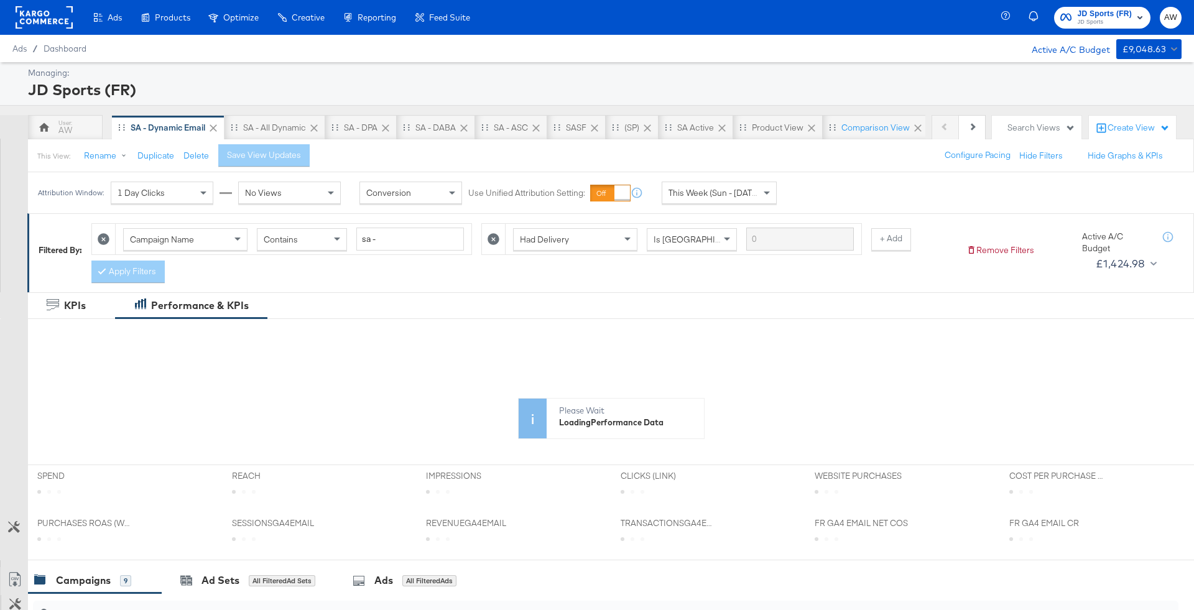
click at [720, 201] on div "This Week (Sun - [DATE])" at bounding box center [719, 192] width 114 height 21
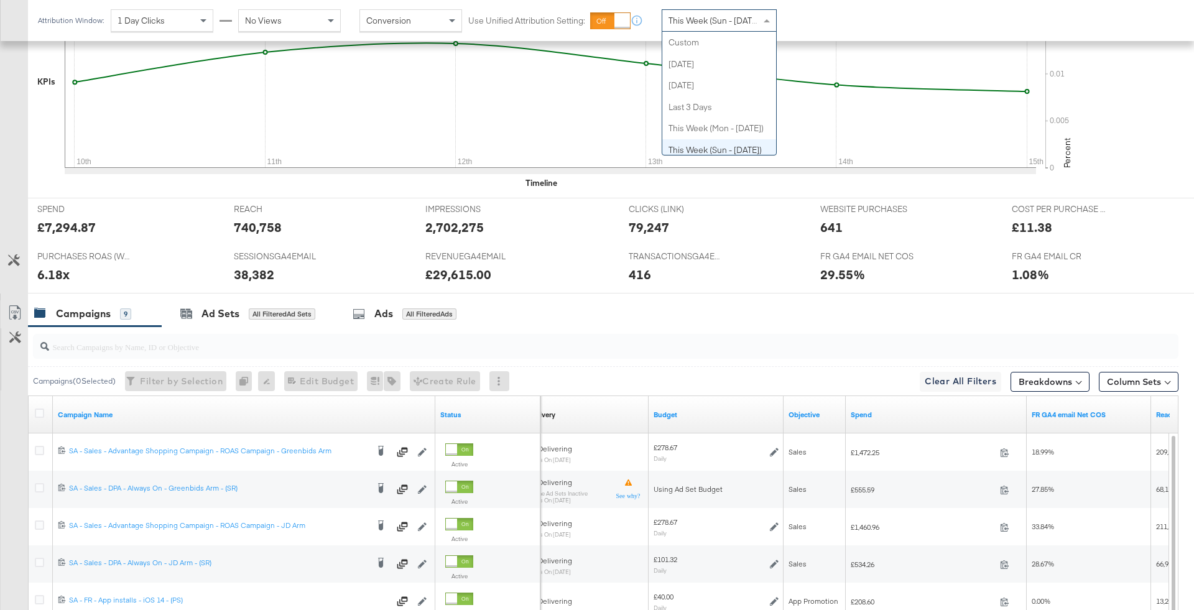
scroll to position [509, 0]
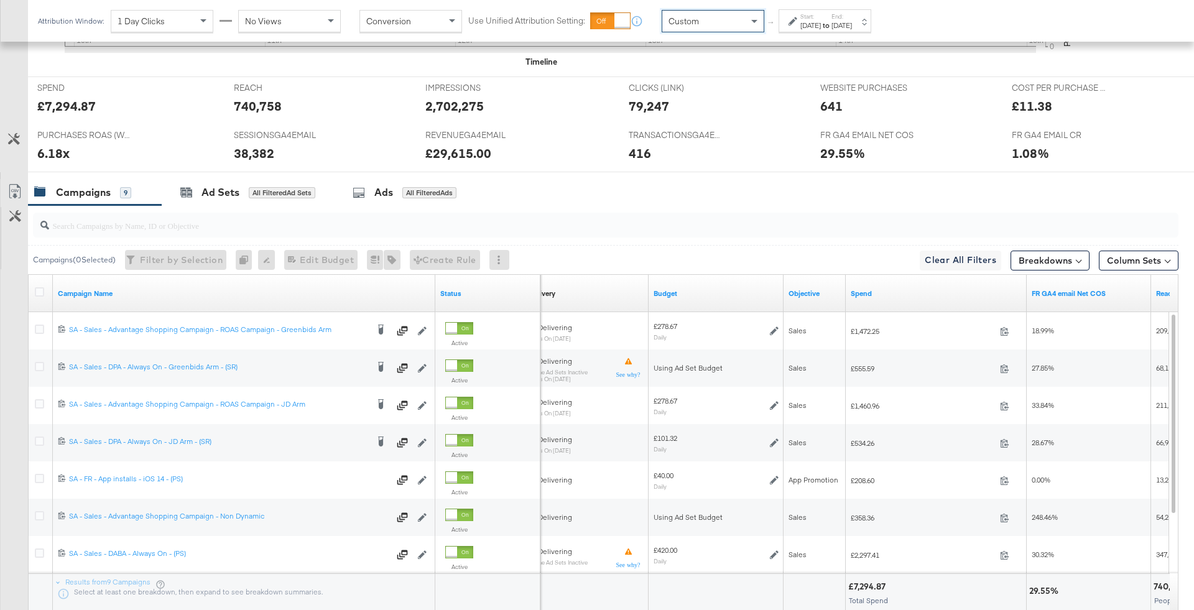
click at [810, 34] on div "Attribution Window: 1 Day Clicks No Views Conversion Use Unified Attribution Se…" at bounding box center [457, 21] width 859 height 42
click at [807, 29] on div "[DATE]" at bounding box center [810, 26] width 21 height 10
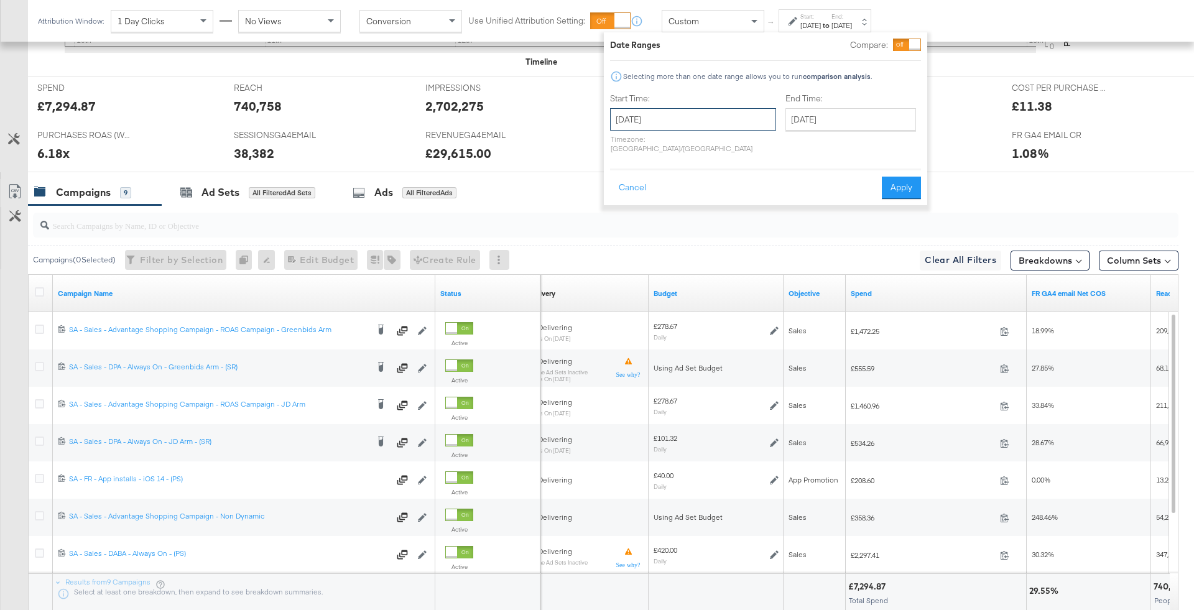
click at [688, 113] on input "[DATE]" at bounding box center [693, 119] width 166 height 22
click at [621, 216] on td "10" at bounding box center [624, 216] width 21 height 17
type input "[DATE]"
click at [810, 129] on input "[DATE]" at bounding box center [850, 119] width 131 height 22
click at [874, 204] on td "7" at bounding box center [884, 199] width 21 height 17
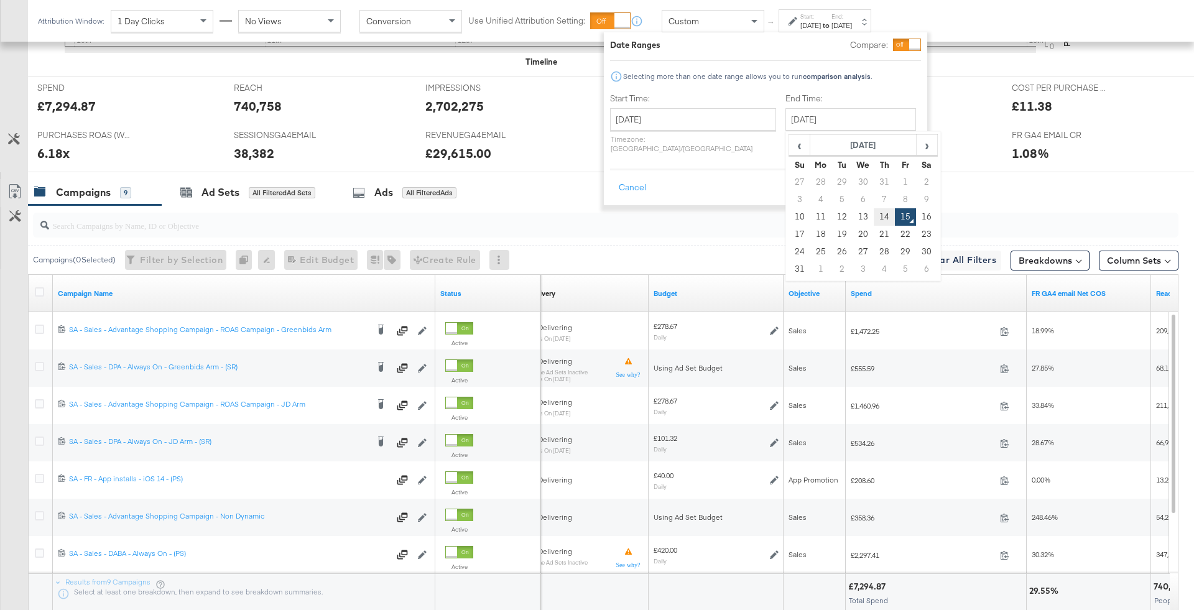
click at [874, 215] on td "14" at bounding box center [884, 216] width 21 height 17
type input "[DATE]"
click at [886, 169] on div "Cancel Apply" at bounding box center [765, 184] width 311 height 30
click at [894, 180] on button "Apply" at bounding box center [901, 188] width 39 height 22
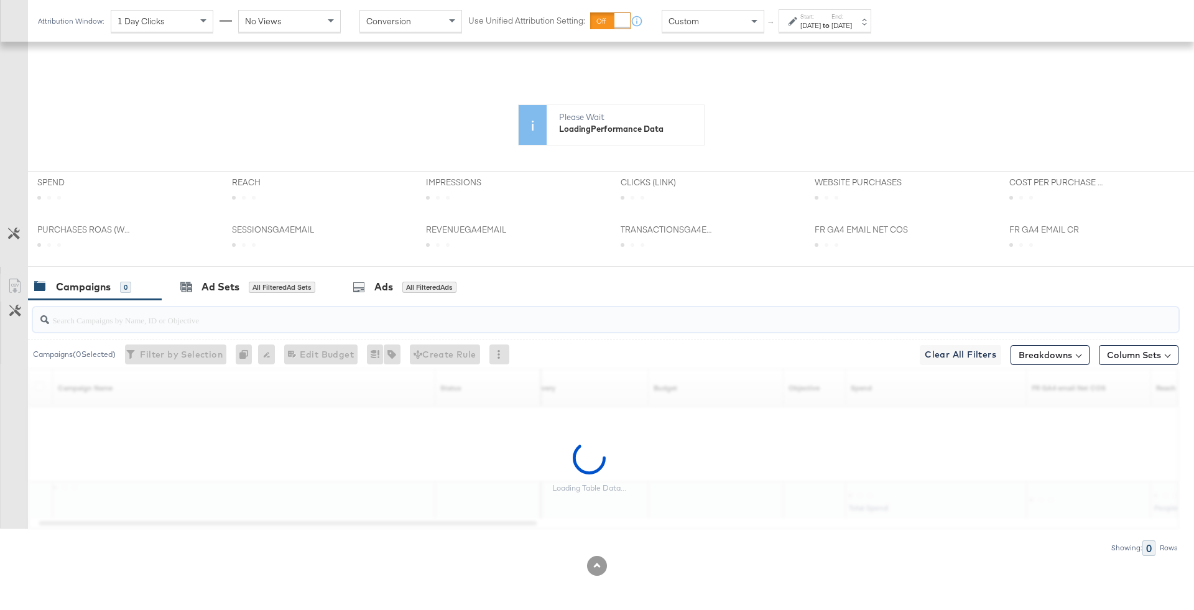
scroll to position [292, 0]
click at [805, 229] on div "KPIs Performance & KPIs Customize KPIs ✔ Clicks (Link) ✔ Purchases (Website Eve…" at bounding box center [597, 306] width 1194 height 611
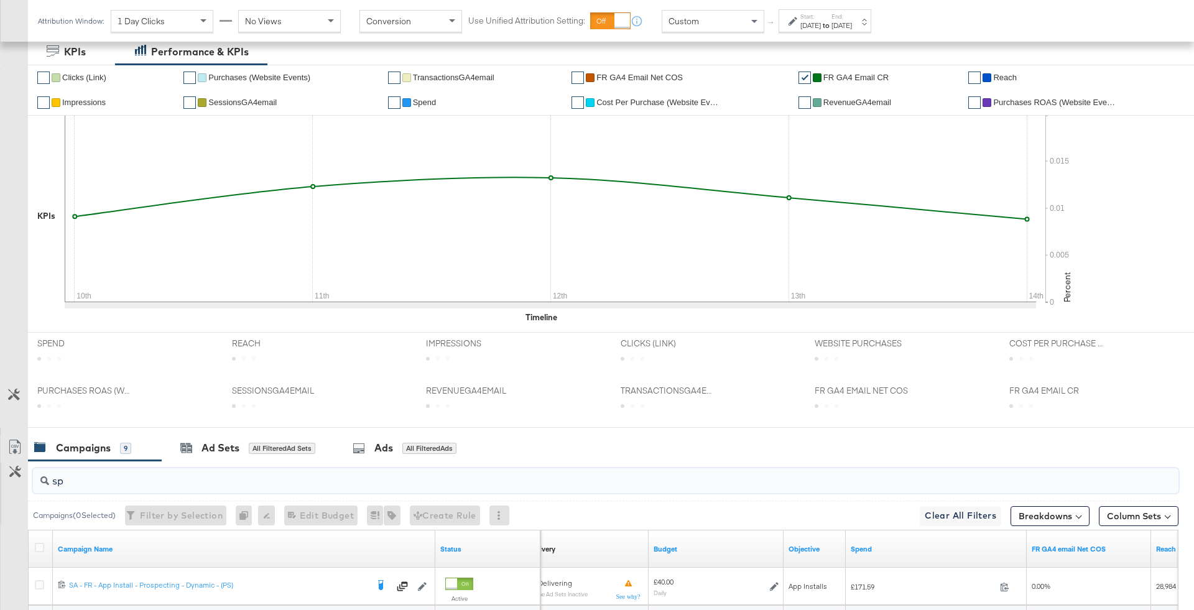
scroll to position [376, 0]
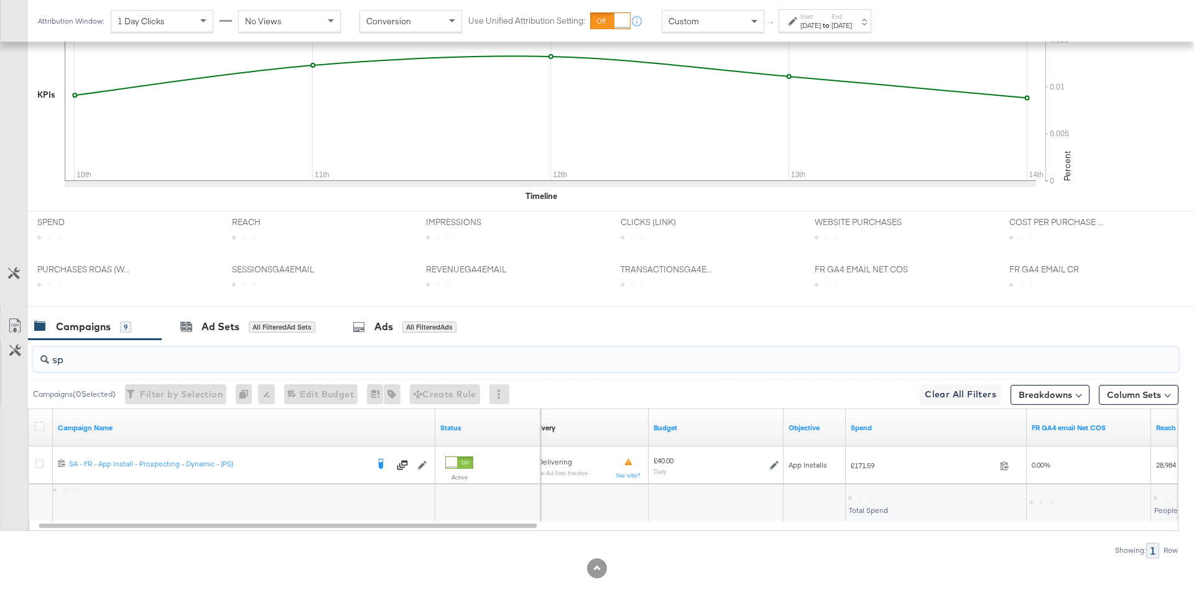
type input "s"
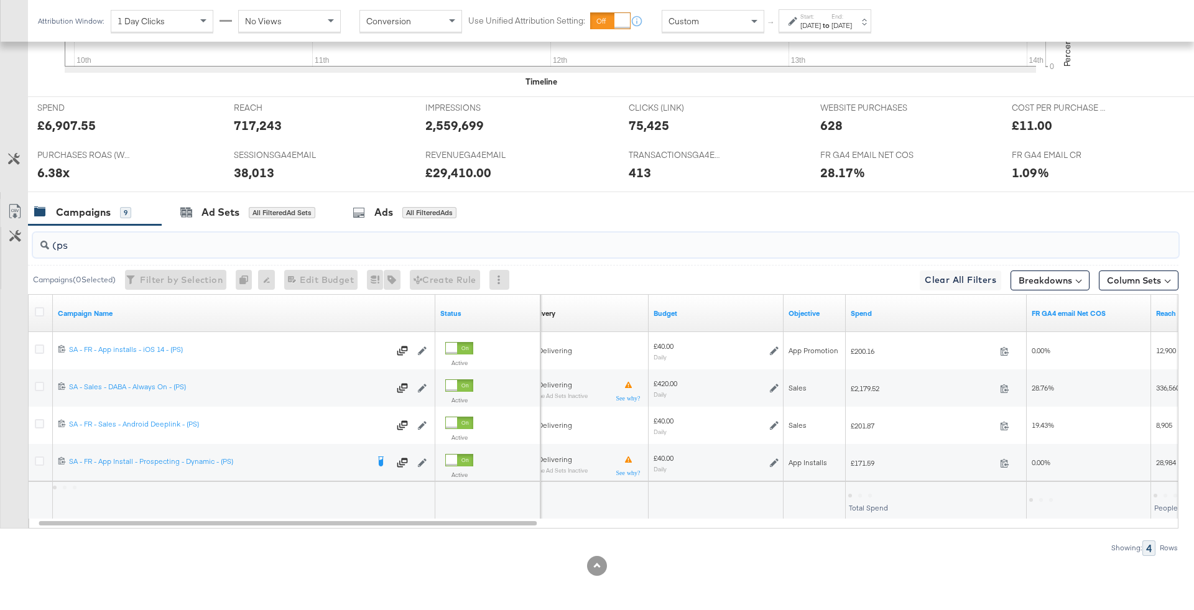
scroll to position [488, 0]
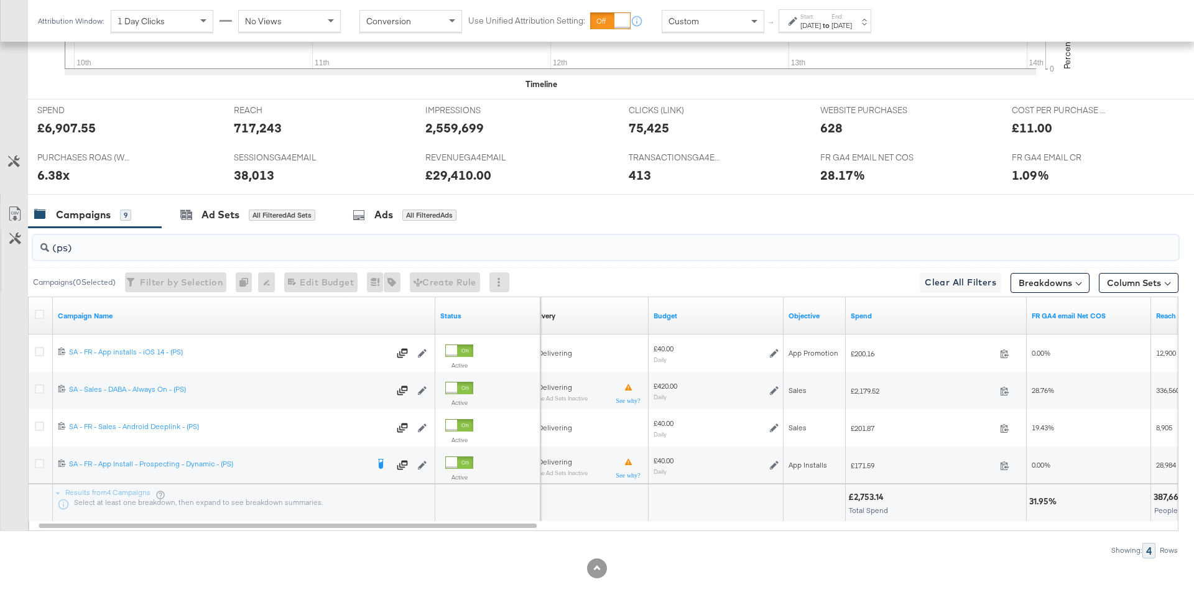
type input "(ps)"
click at [873, 491] on div "£2,753.14" at bounding box center [867, 497] width 39 height 12
copy div "2,753.14"
